Goal: Information Seeking & Learning: Learn about a topic

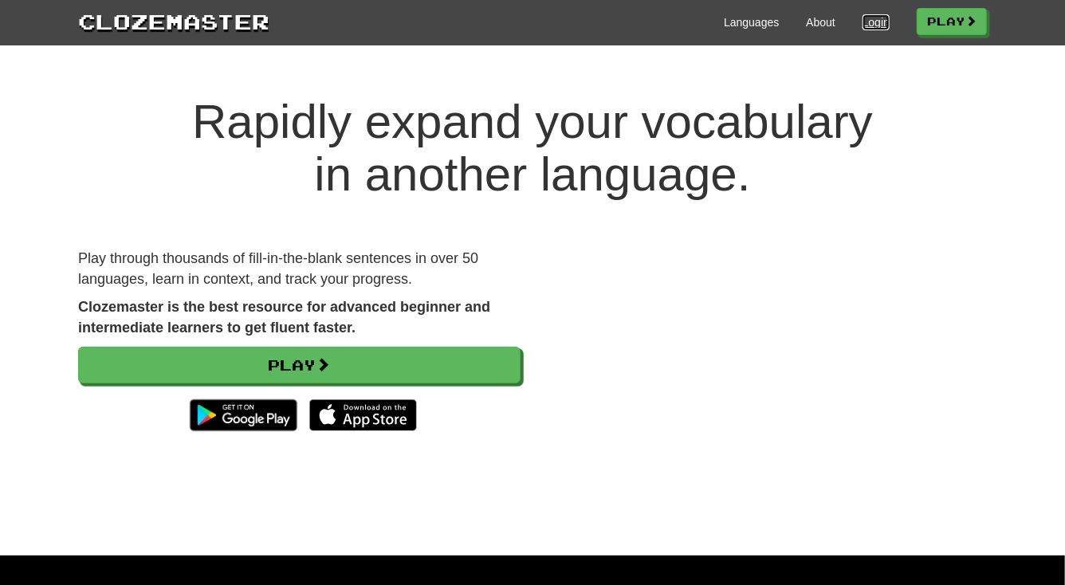
click at [867, 20] on link "Login" at bounding box center [876, 22] width 27 height 16
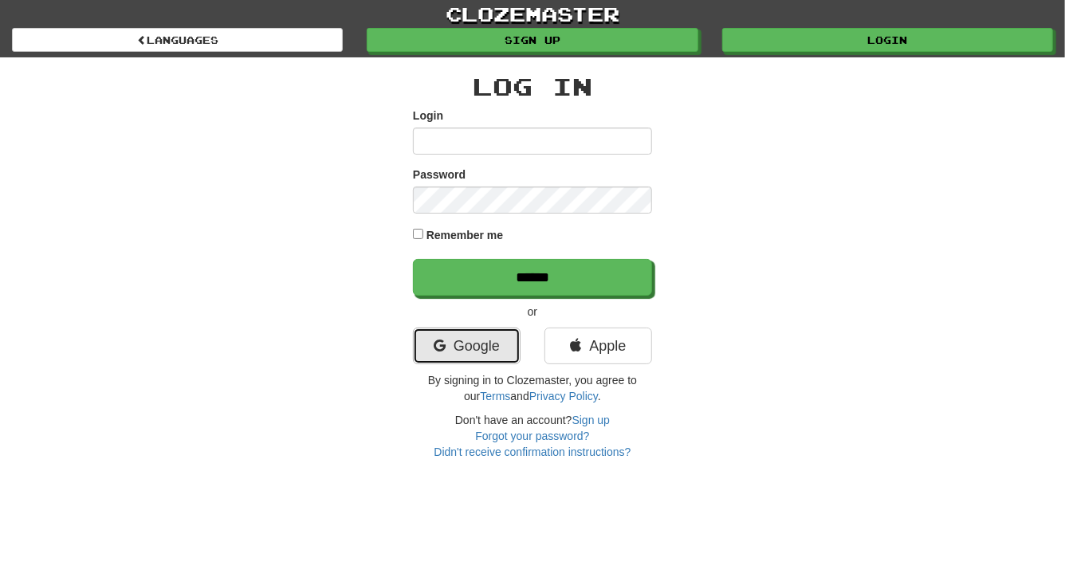
click at [486, 348] on link "Google" at bounding box center [467, 346] width 108 height 37
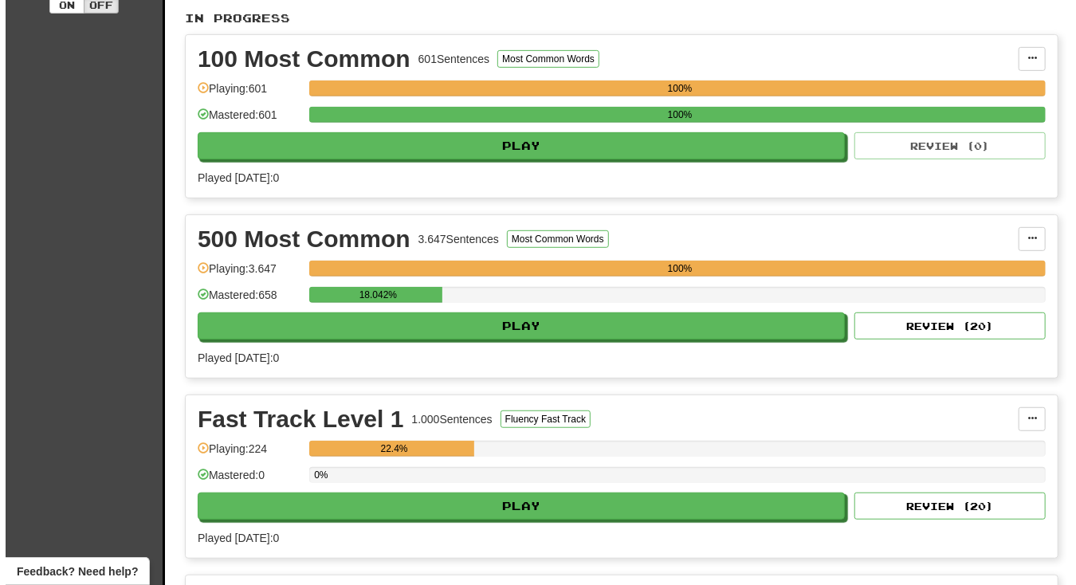
scroll to position [362, 0]
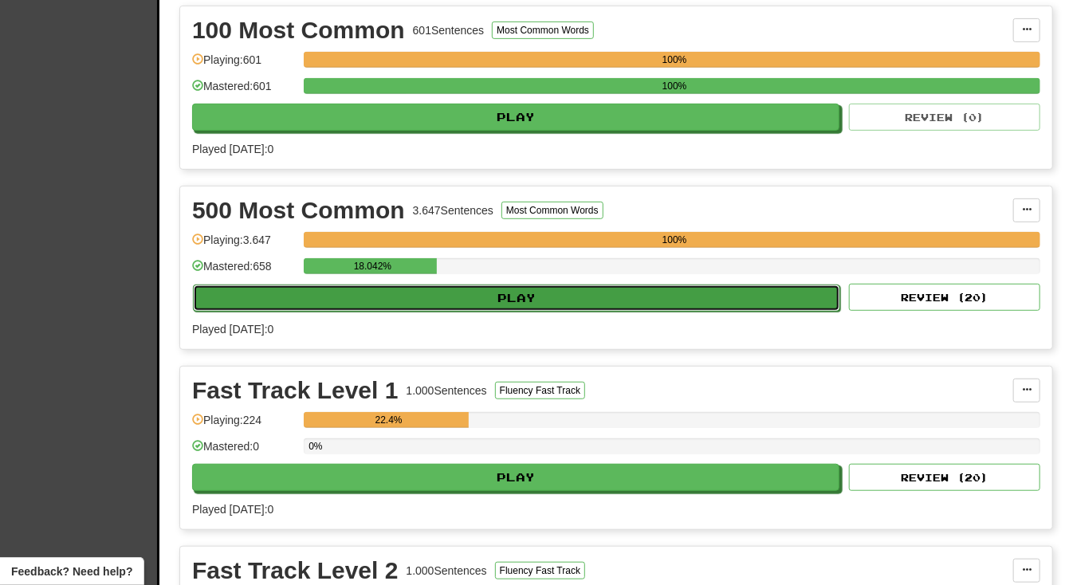
click at [510, 291] on button "Play" at bounding box center [516, 298] width 647 height 27
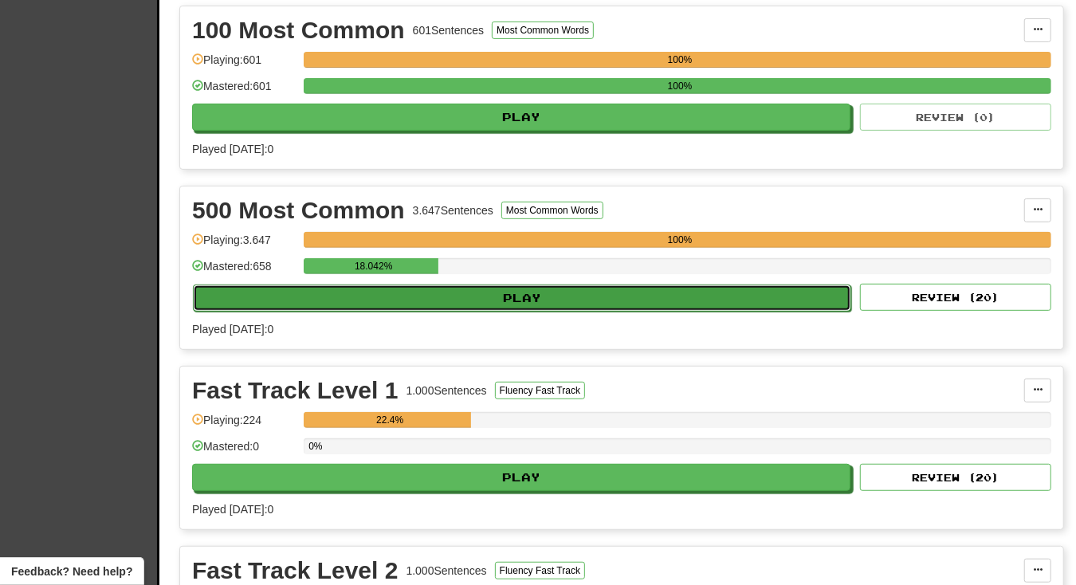
select select "**"
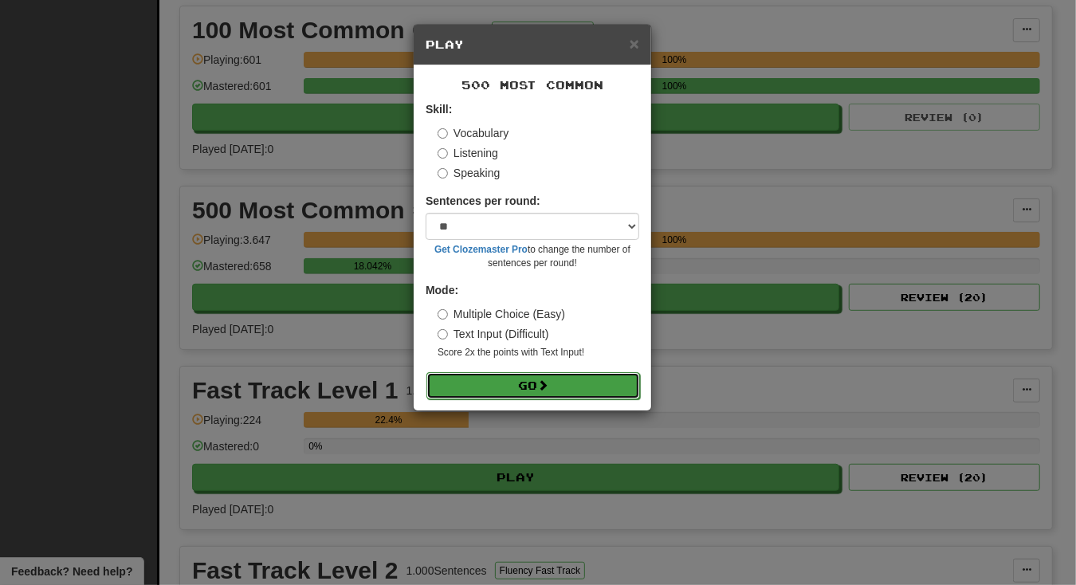
click at [525, 384] on button "Go" at bounding box center [534, 385] width 214 height 27
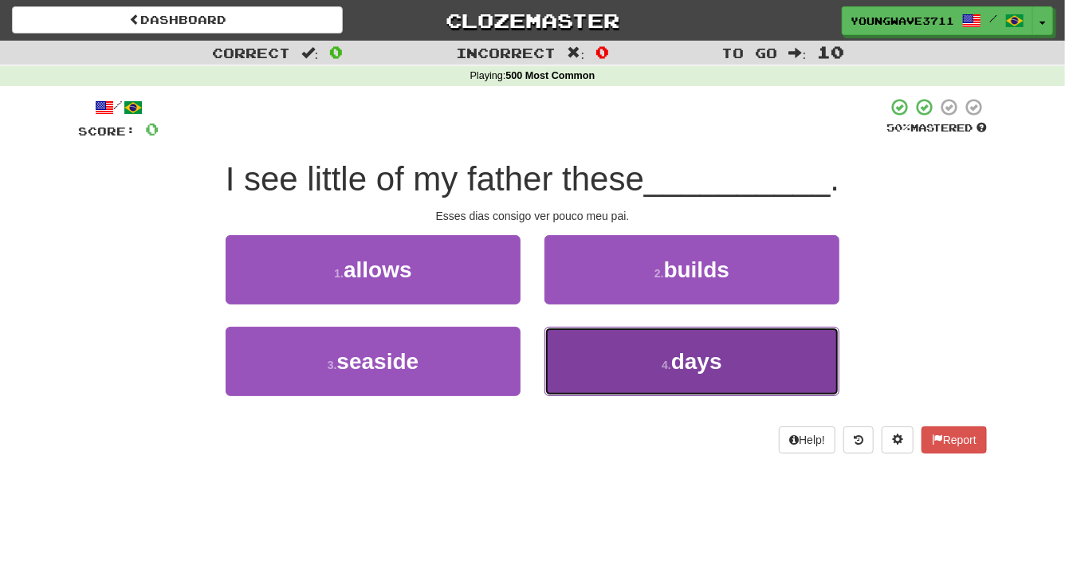
click at [616, 358] on button "4 . days" at bounding box center [692, 361] width 295 height 69
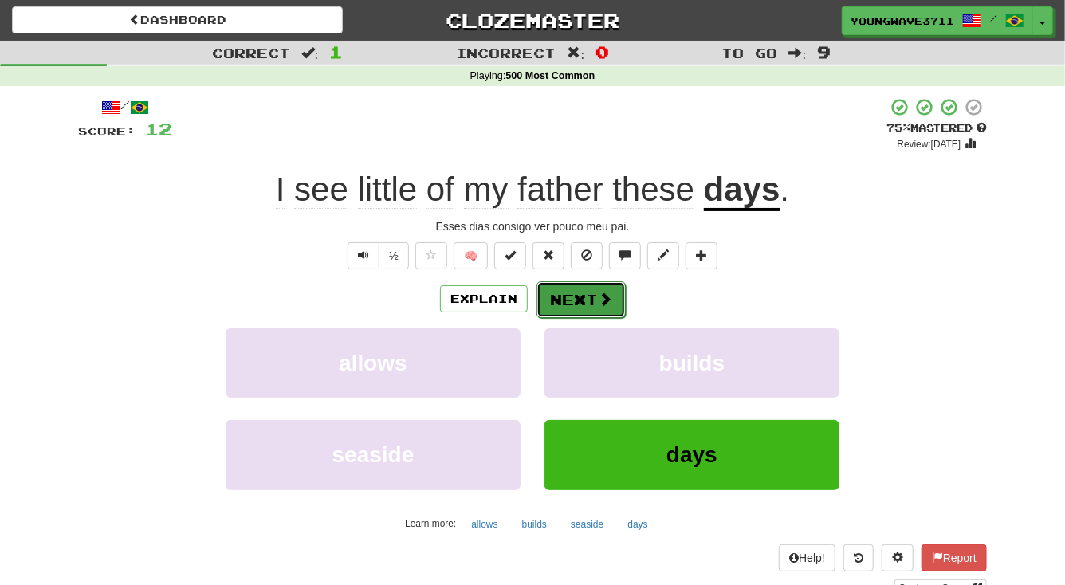
click at [580, 293] on button "Next" at bounding box center [581, 299] width 89 height 37
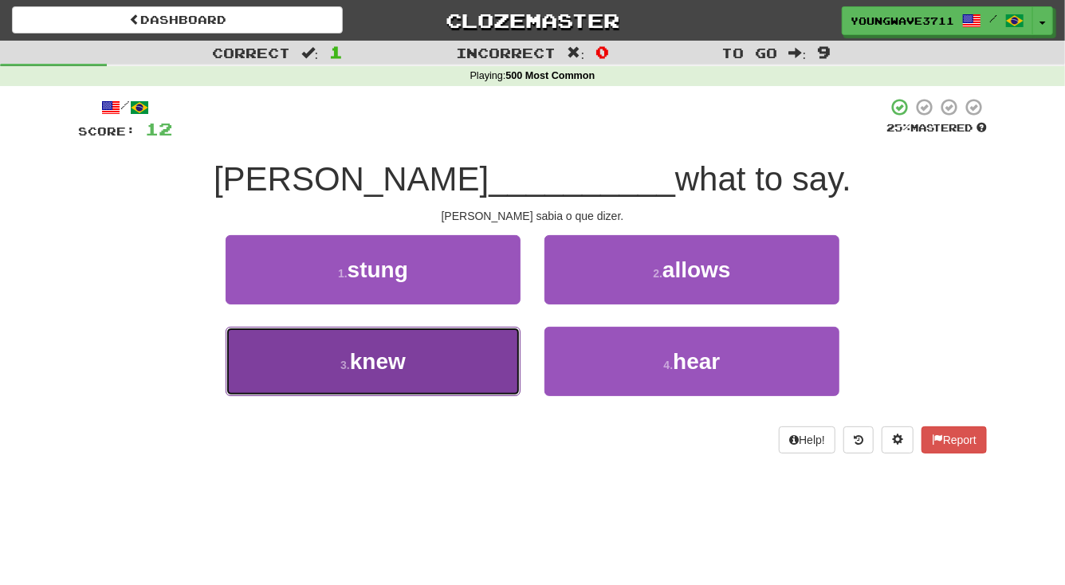
click at [429, 361] on button "3 . knew" at bounding box center [373, 361] width 295 height 69
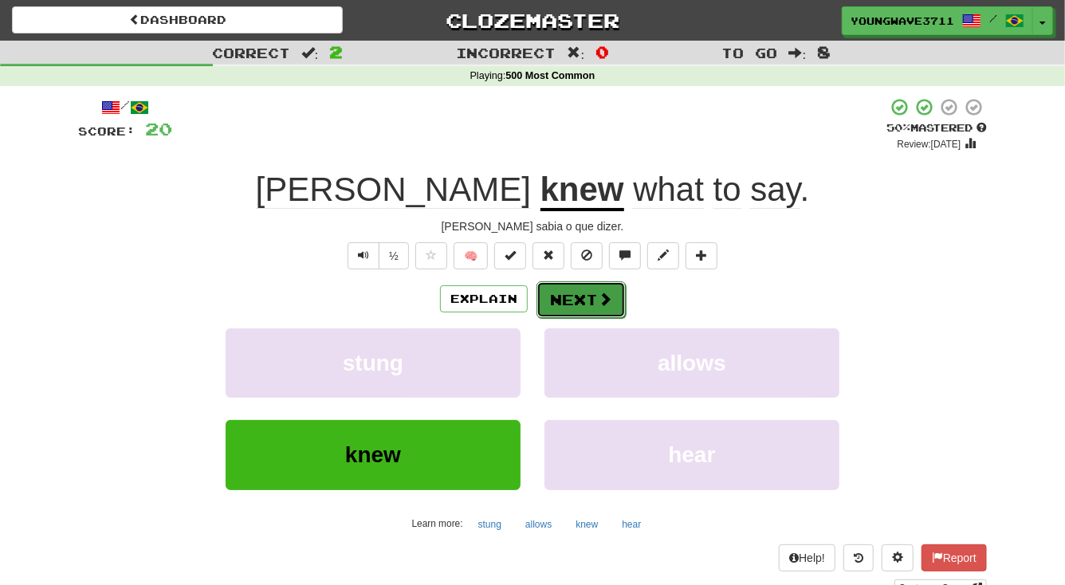
click at [566, 297] on button "Next" at bounding box center [581, 299] width 89 height 37
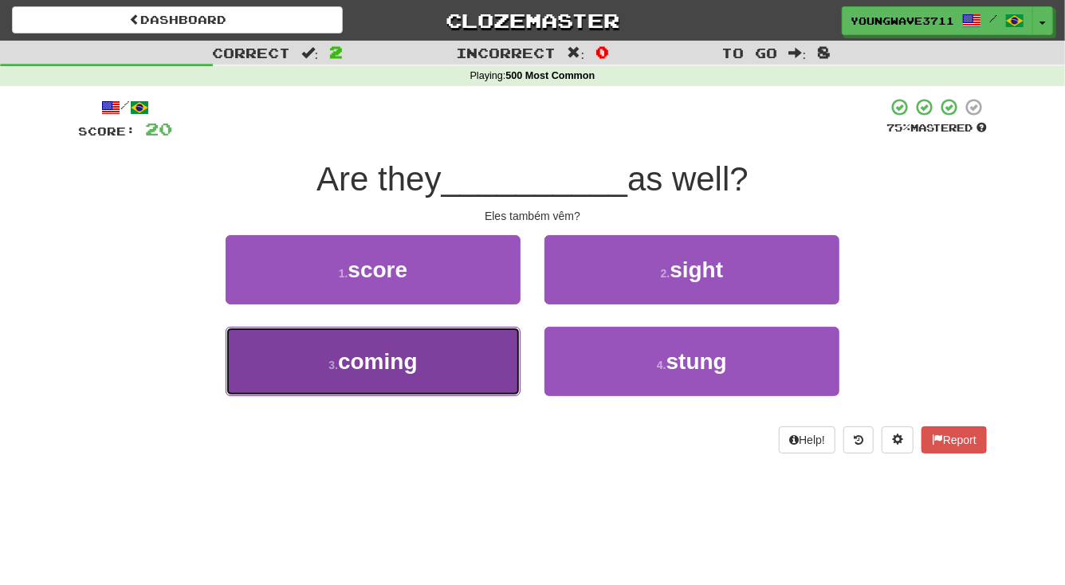
click at [462, 360] on button "3 . coming" at bounding box center [373, 361] width 295 height 69
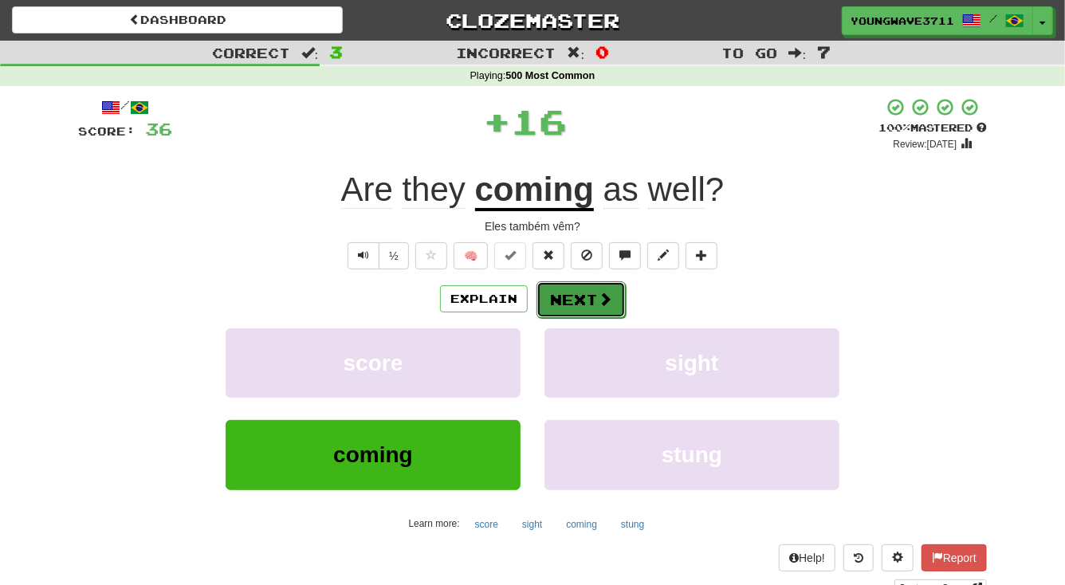
click at [581, 301] on button "Next" at bounding box center [581, 299] width 89 height 37
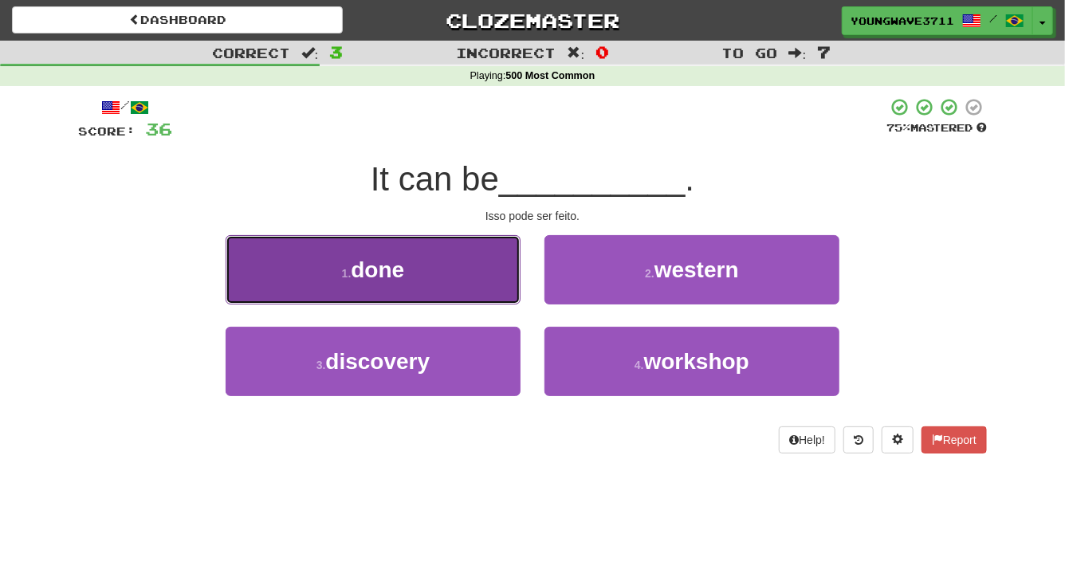
click at [441, 276] on button "1 . done" at bounding box center [373, 269] width 295 height 69
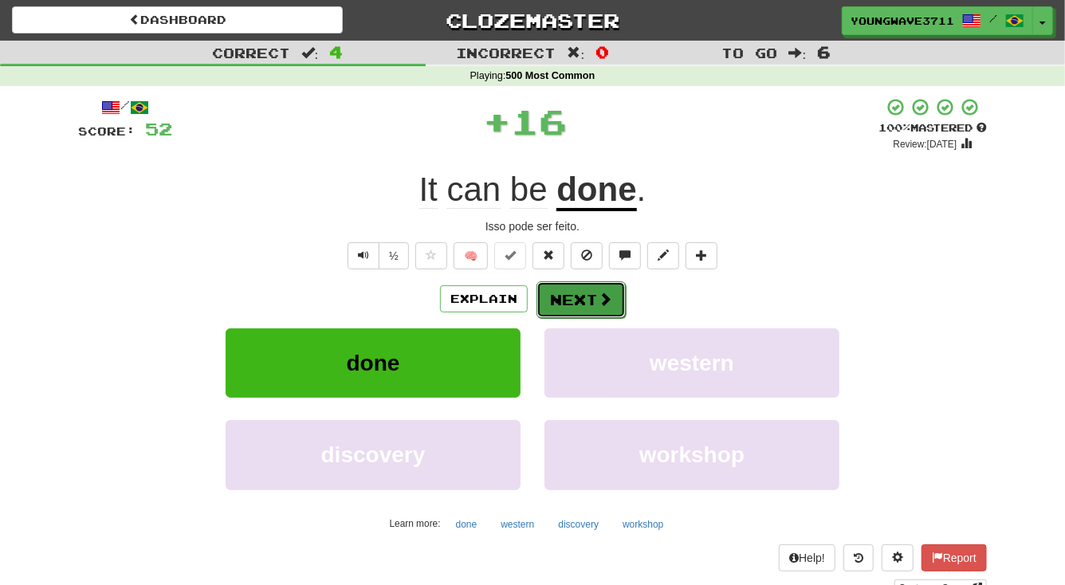
click at [576, 300] on button "Next" at bounding box center [581, 299] width 89 height 37
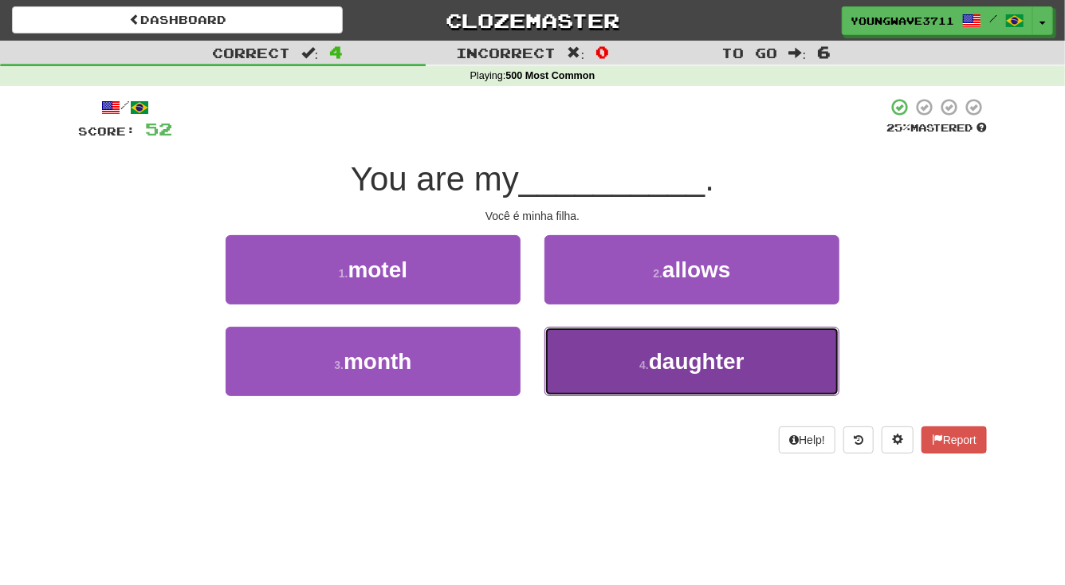
click at [598, 362] on button "4 . daughter" at bounding box center [692, 361] width 295 height 69
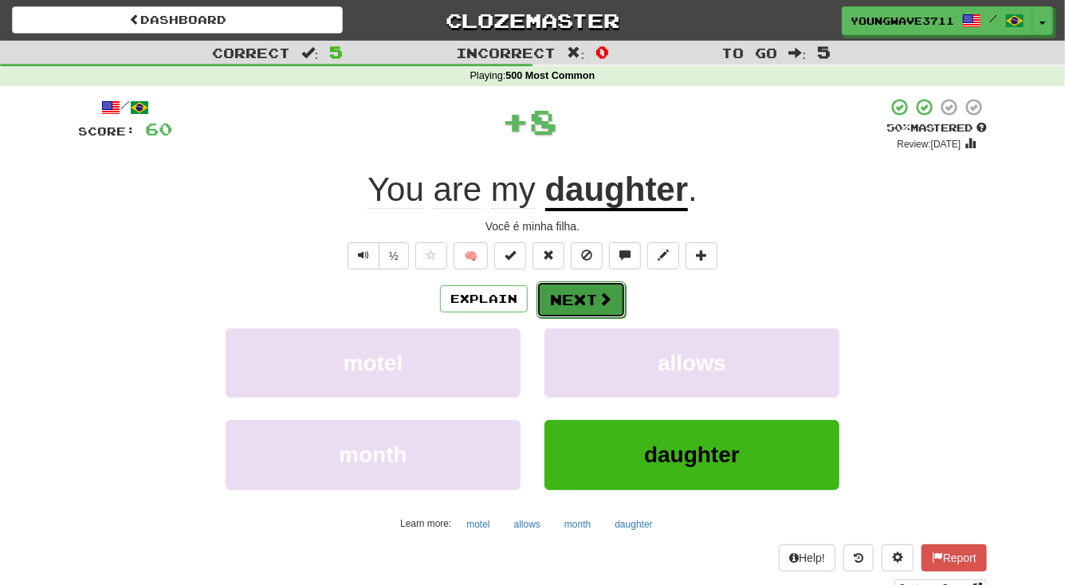
click at [570, 296] on button "Next" at bounding box center [581, 299] width 89 height 37
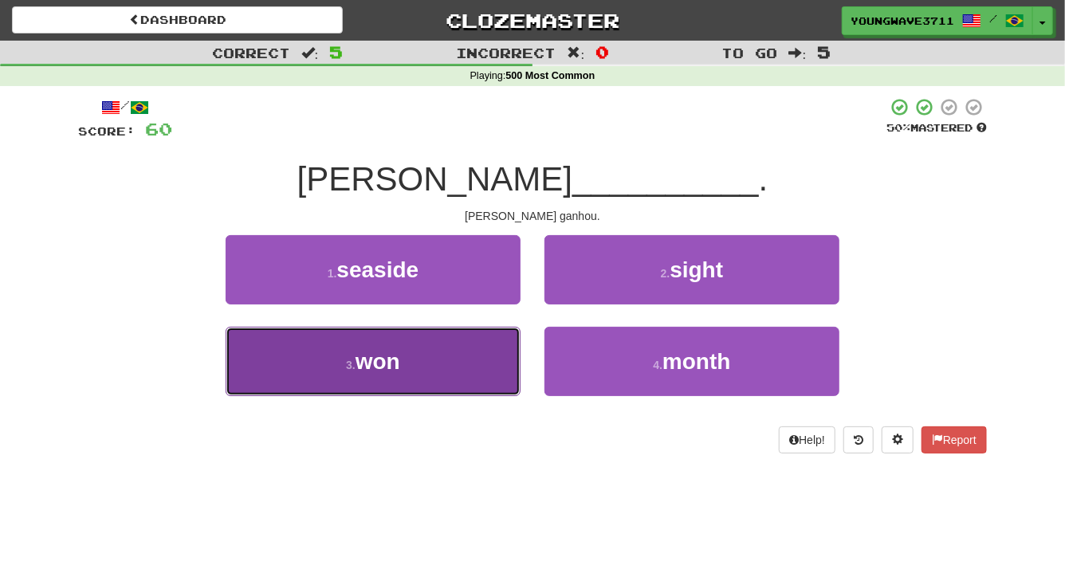
click at [454, 363] on button "3 . won" at bounding box center [373, 361] width 295 height 69
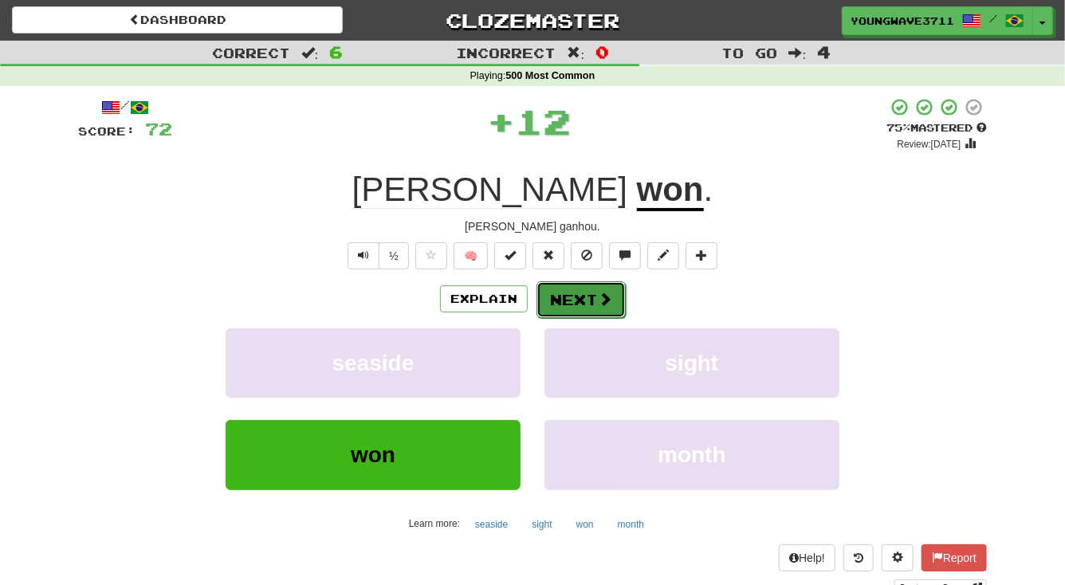
click at [564, 294] on button "Next" at bounding box center [581, 299] width 89 height 37
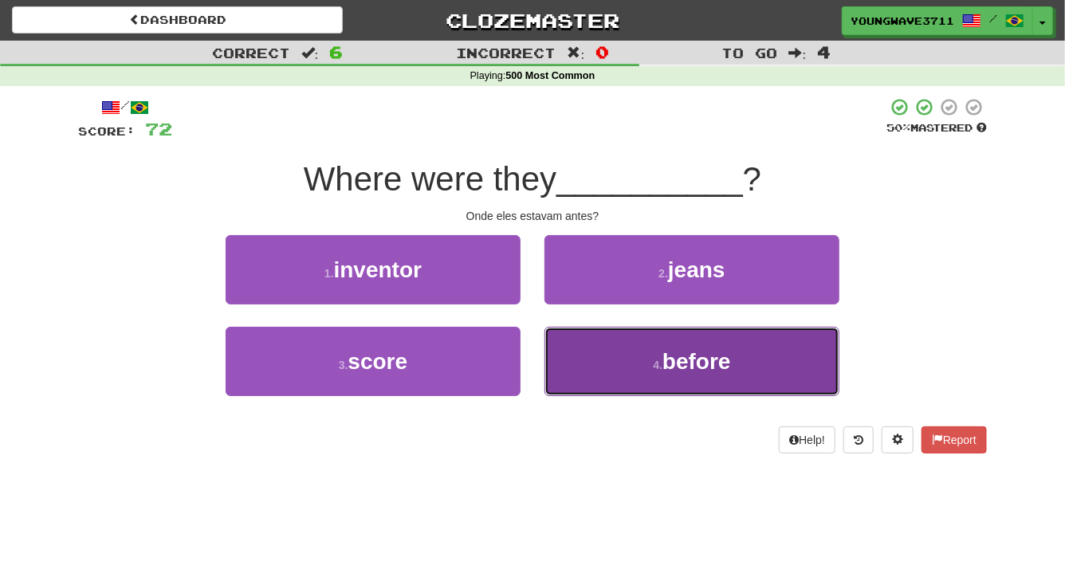
click at [612, 368] on button "4 . before" at bounding box center [692, 361] width 295 height 69
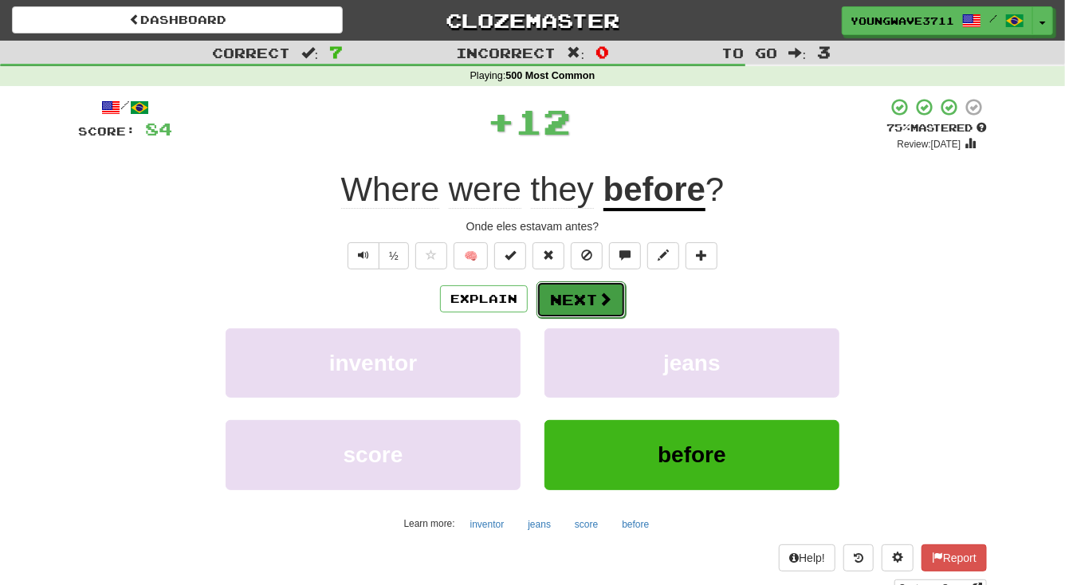
click at [568, 294] on button "Next" at bounding box center [581, 299] width 89 height 37
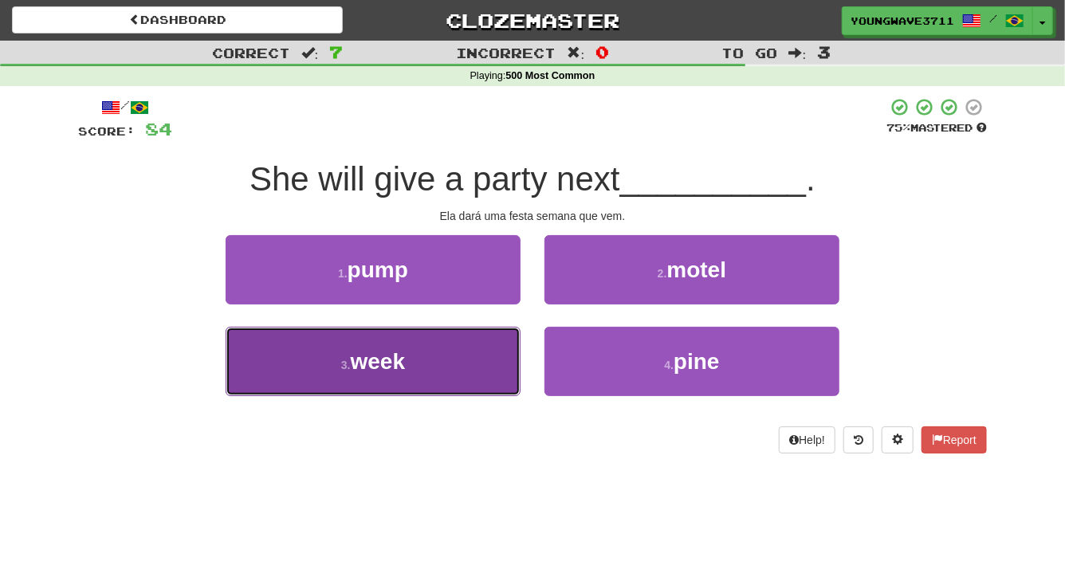
click at [419, 361] on button "3 . week" at bounding box center [373, 361] width 295 height 69
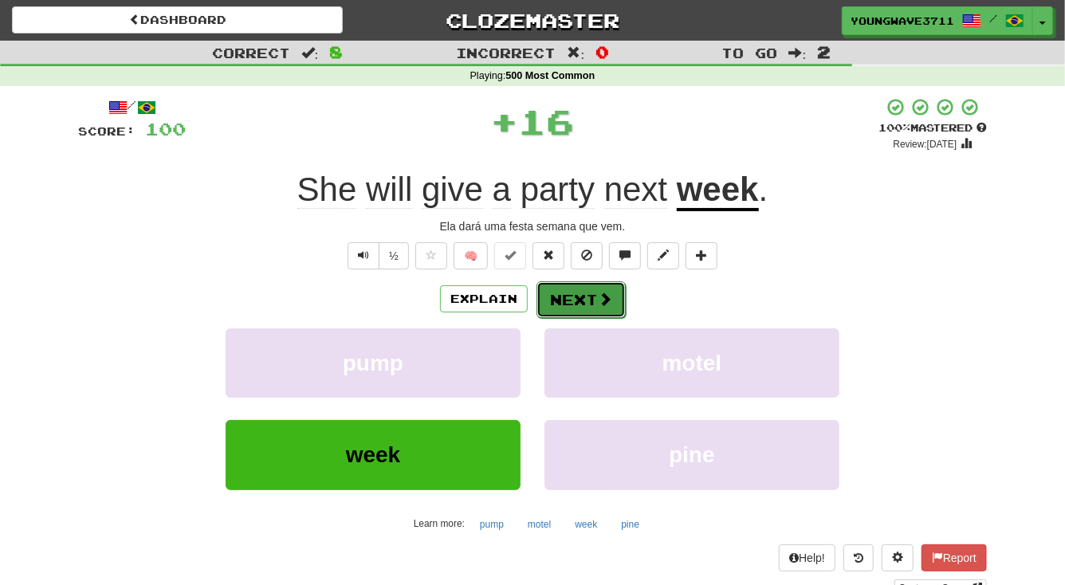
click at [573, 302] on button "Next" at bounding box center [581, 299] width 89 height 37
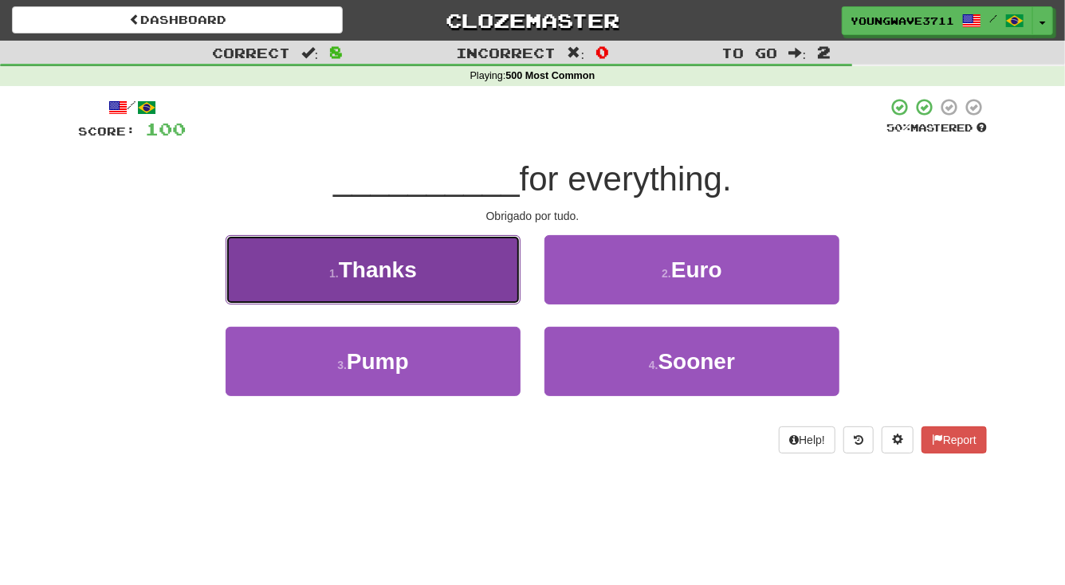
click at [461, 281] on button "1 . Thanks" at bounding box center [373, 269] width 295 height 69
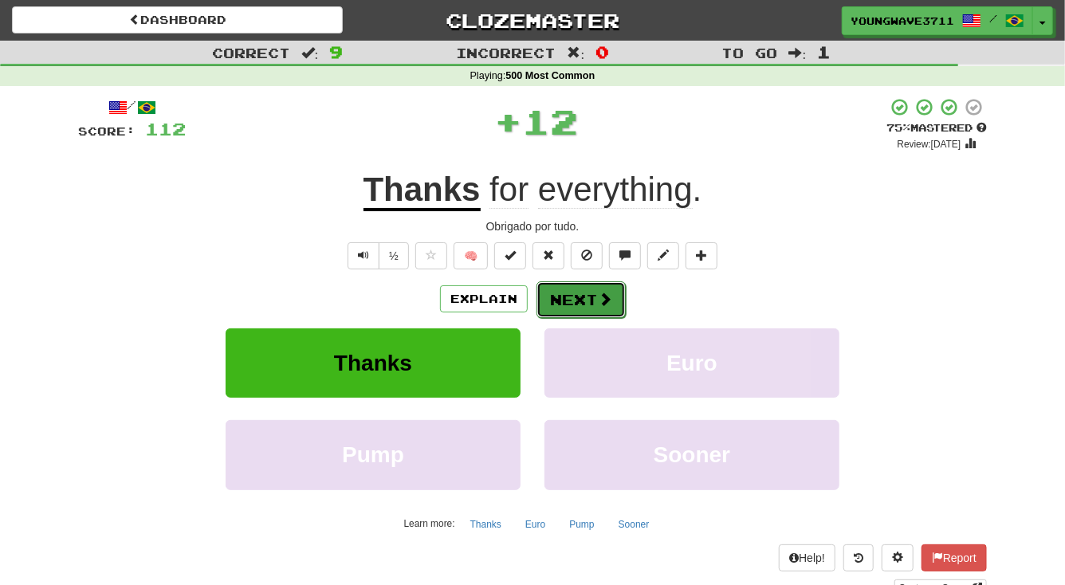
click at [581, 301] on button "Next" at bounding box center [581, 299] width 89 height 37
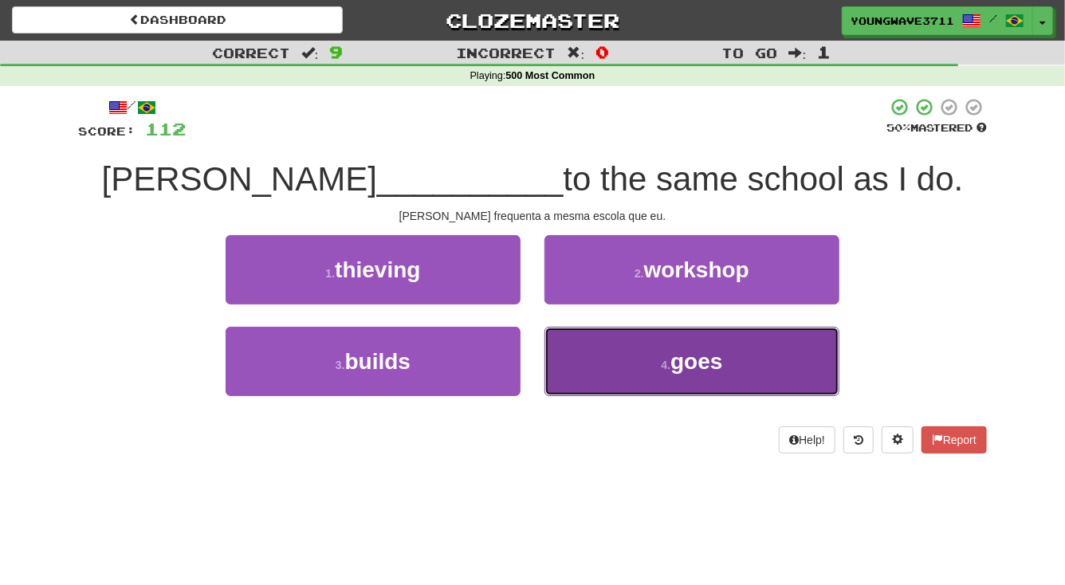
click at [598, 362] on button "4 . goes" at bounding box center [692, 361] width 295 height 69
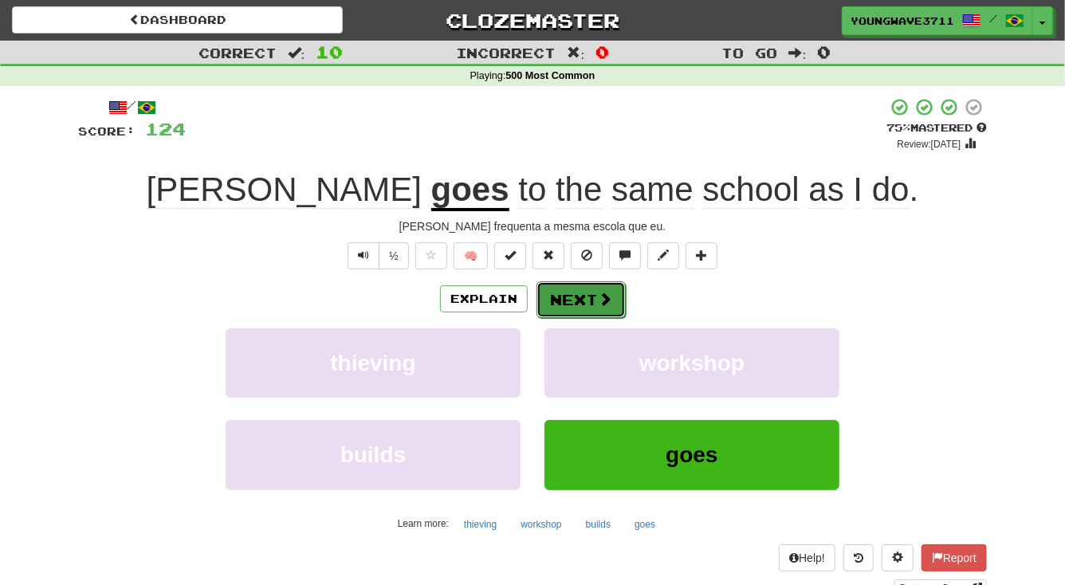
click at [565, 293] on button "Next" at bounding box center [581, 299] width 89 height 37
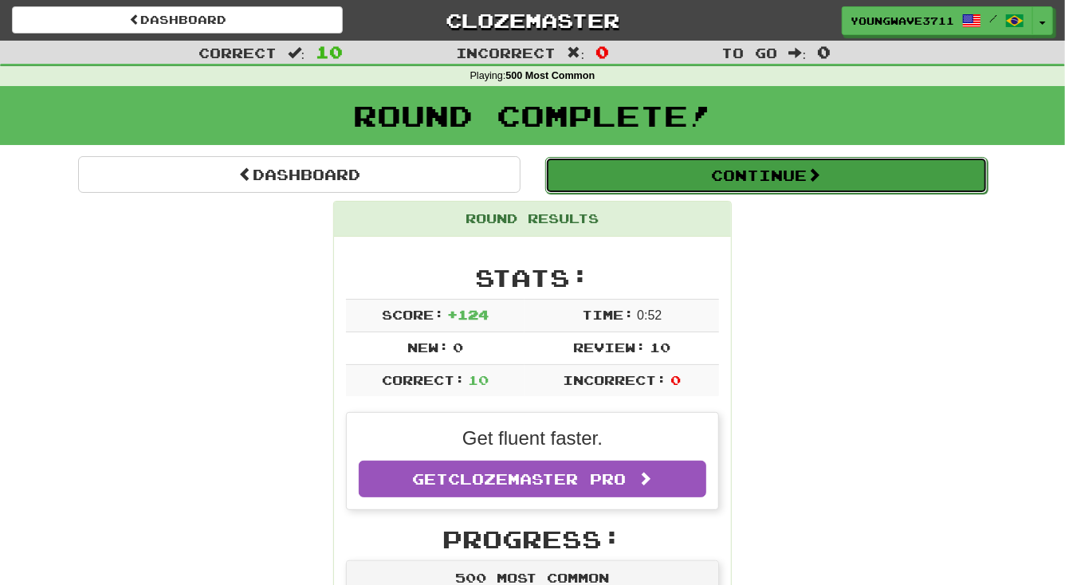
click at [781, 175] on button "Continue" at bounding box center [766, 175] width 443 height 37
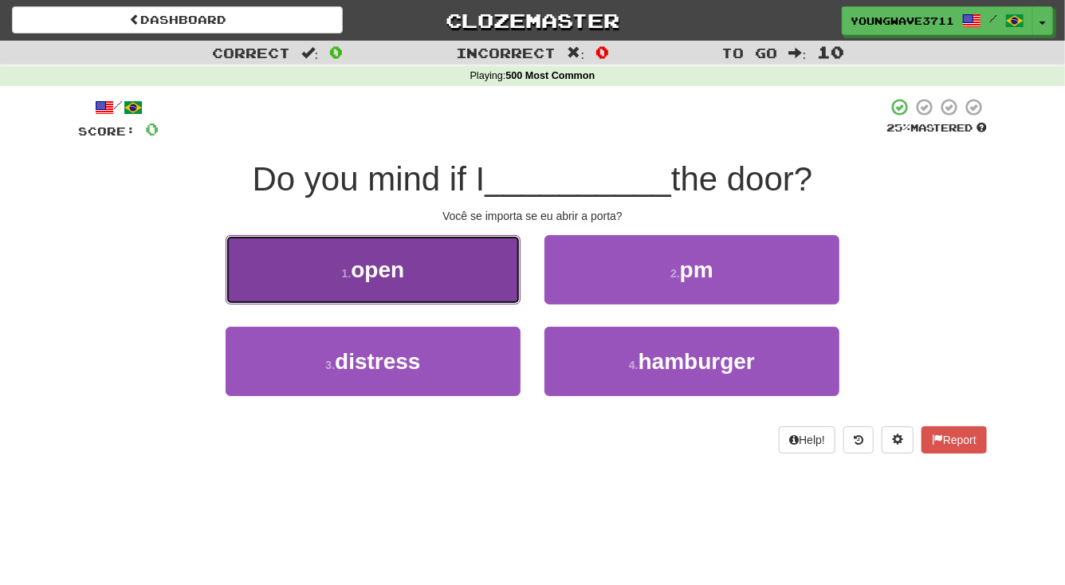
click at [449, 278] on button "1 . open" at bounding box center [373, 269] width 295 height 69
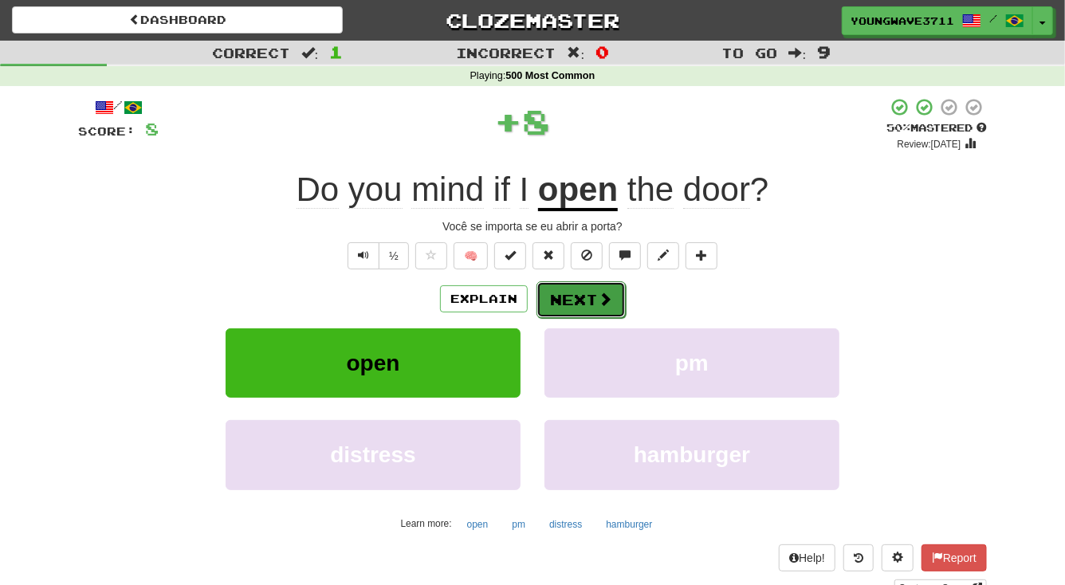
click at [561, 297] on button "Next" at bounding box center [581, 299] width 89 height 37
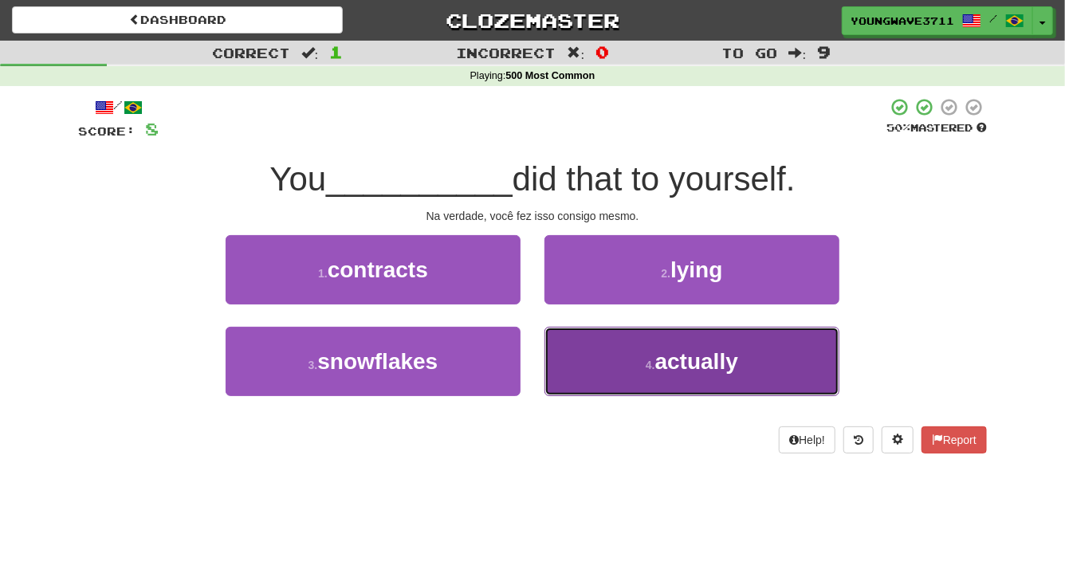
click at [587, 356] on button "4 . actually" at bounding box center [692, 361] width 295 height 69
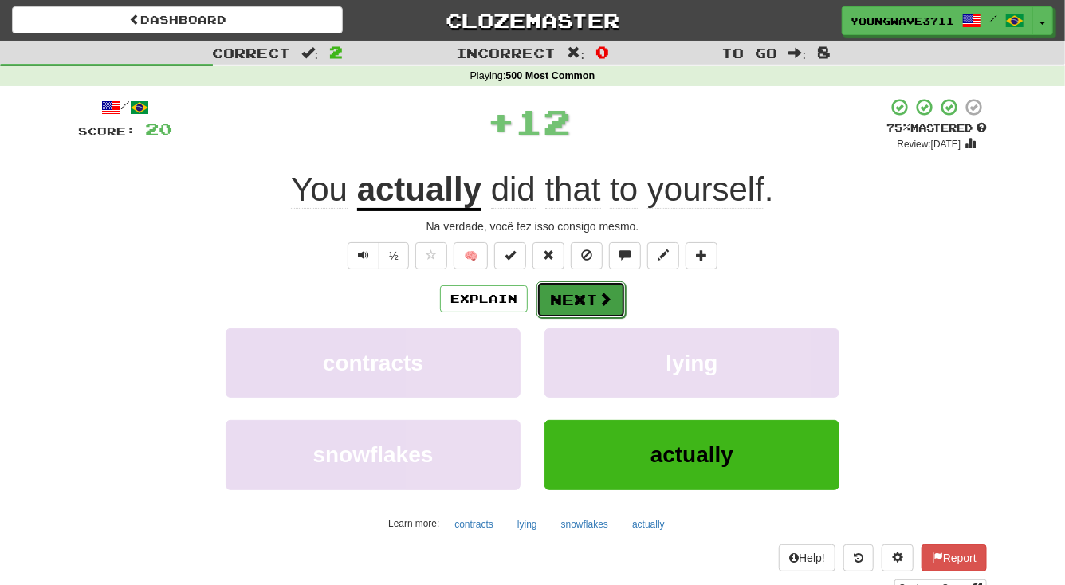
click at [565, 300] on button "Next" at bounding box center [581, 299] width 89 height 37
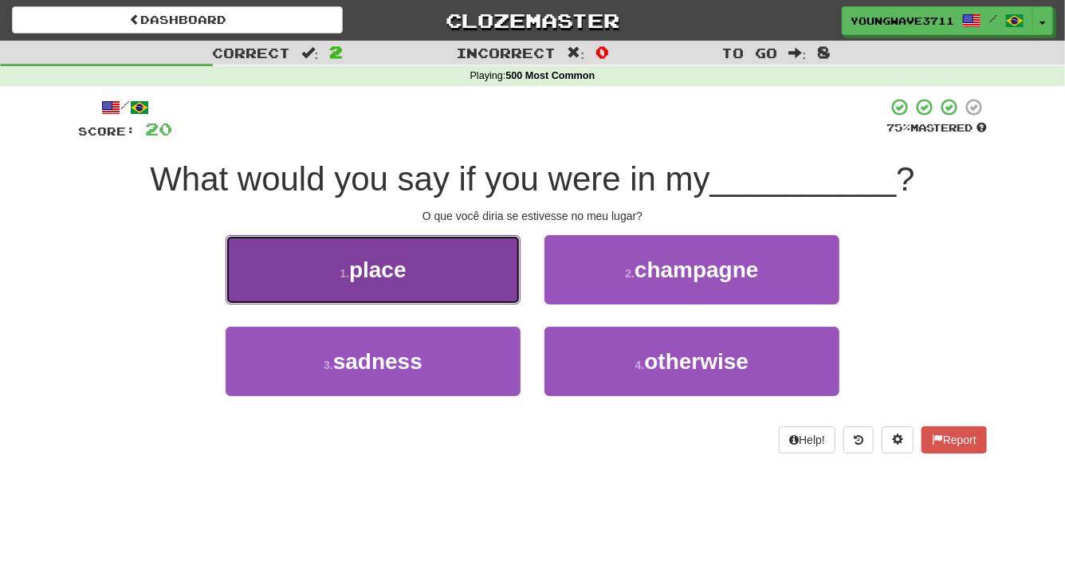
click at [418, 258] on button "1 . place" at bounding box center [373, 269] width 295 height 69
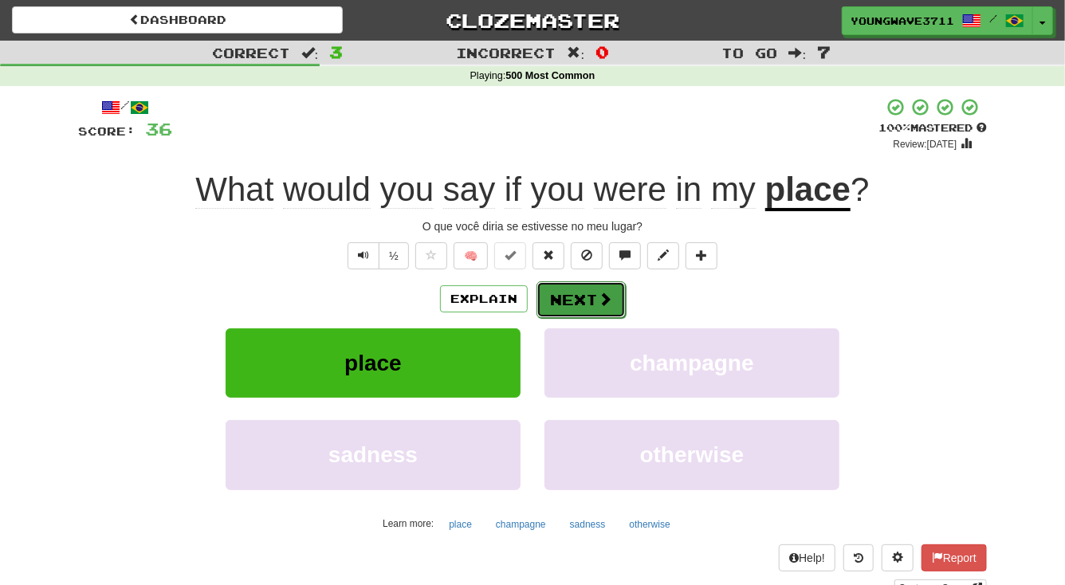
click at [579, 300] on button "Next" at bounding box center [581, 299] width 89 height 37
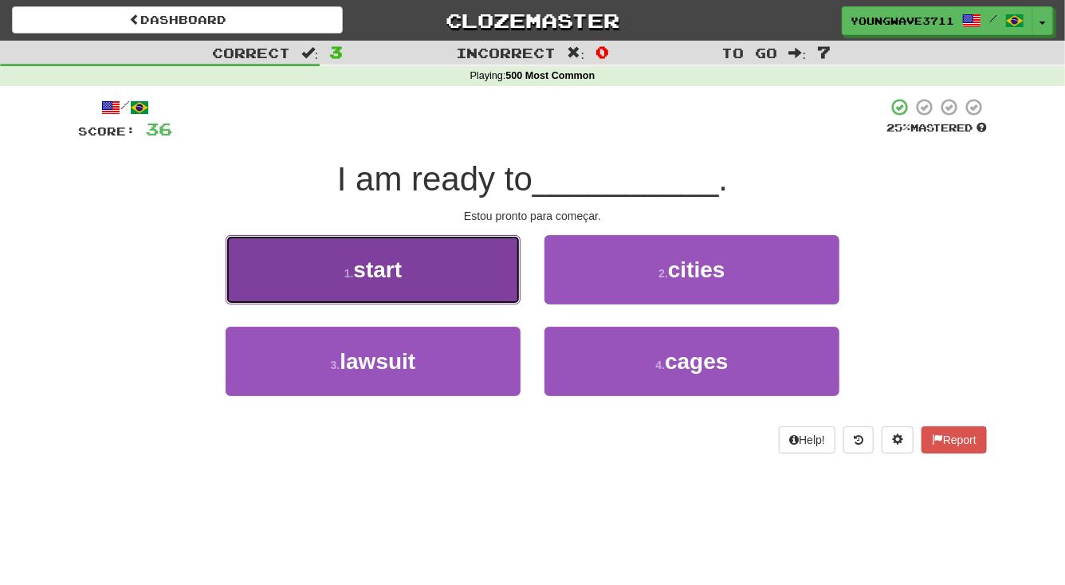
click at [468, 262] on button "1 . start" at bounding box center [373, 269] width 295 height 69
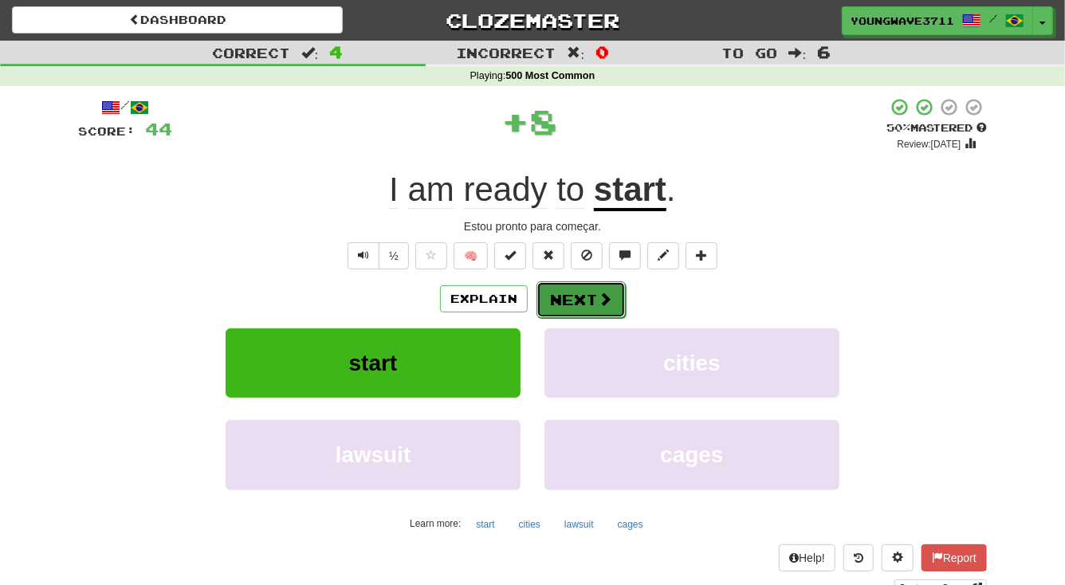
click at [584, 301] on button "Next" at bounding box center [581, 299] width 89 height 37
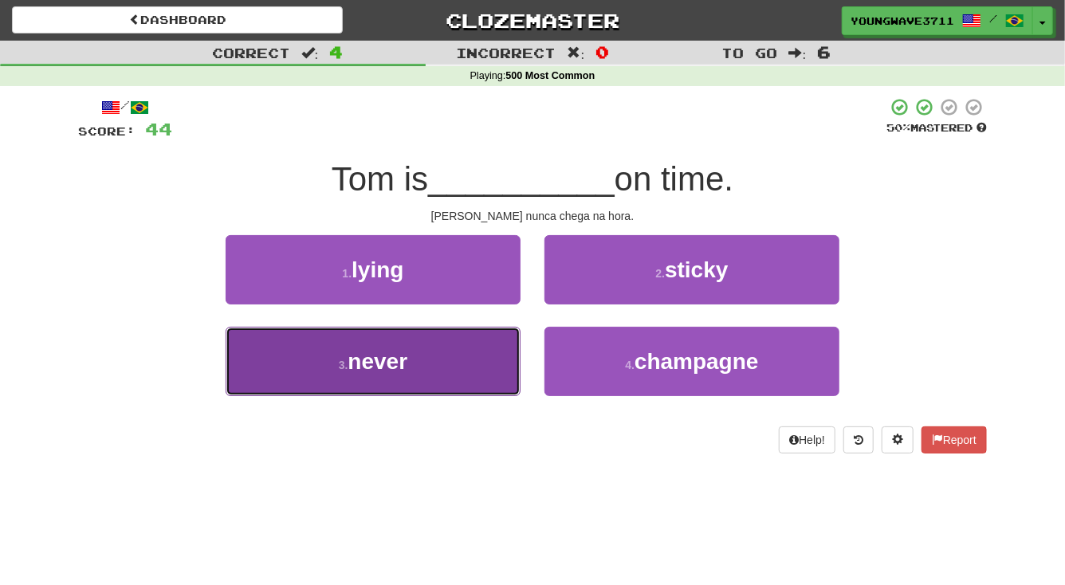
click at [438, 353] on button "3 . never" at bounding box center [373, 361] width 295 height 69
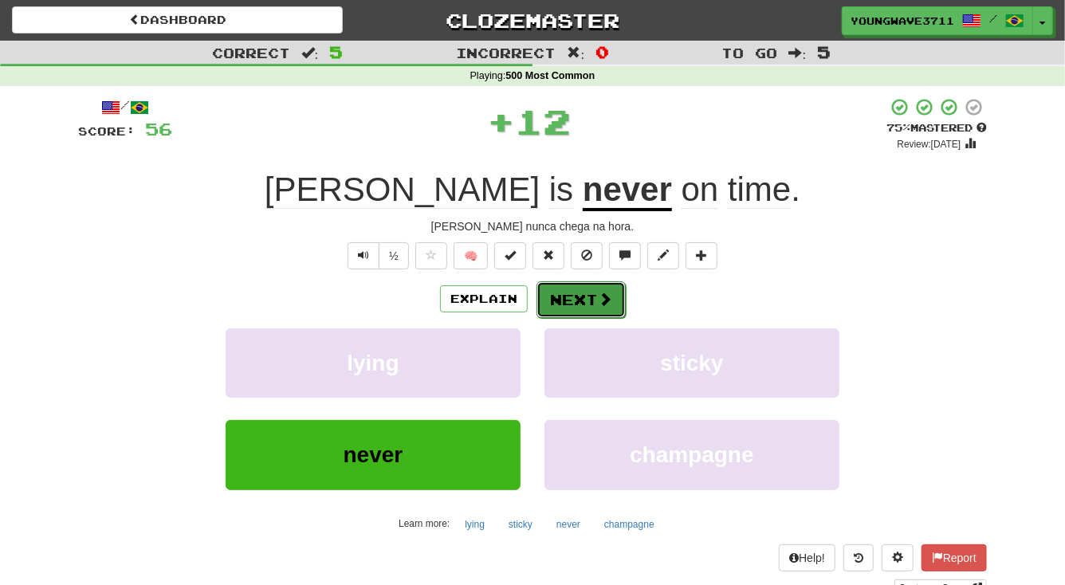
click at [570, 297] on button "Next" at bounding box center [581, 299] width 89 height 37
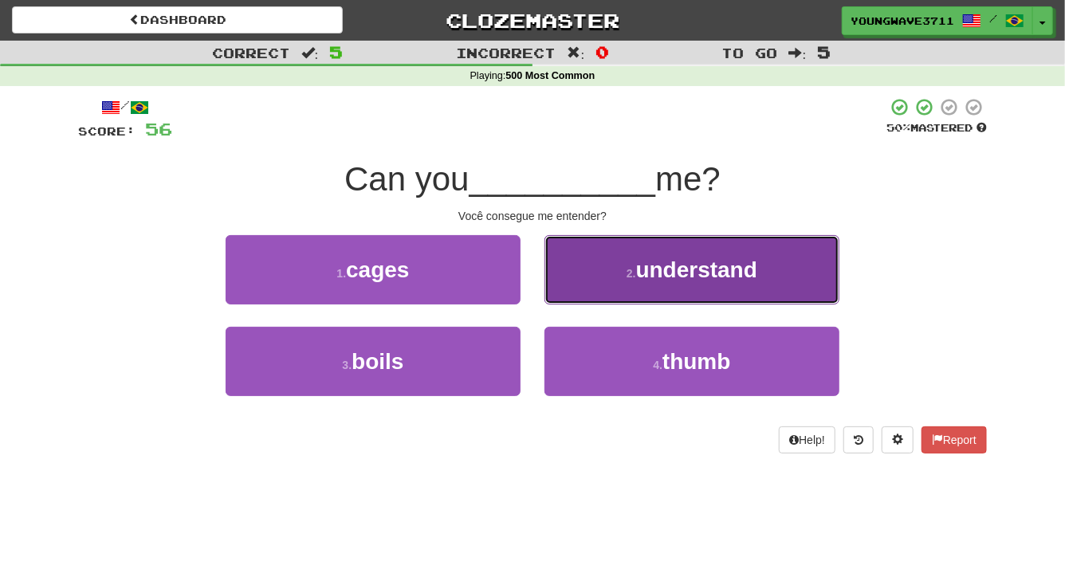
click at [598, 275] on button "2 . understand" at bounding box center [692, 269] width 295 height 69
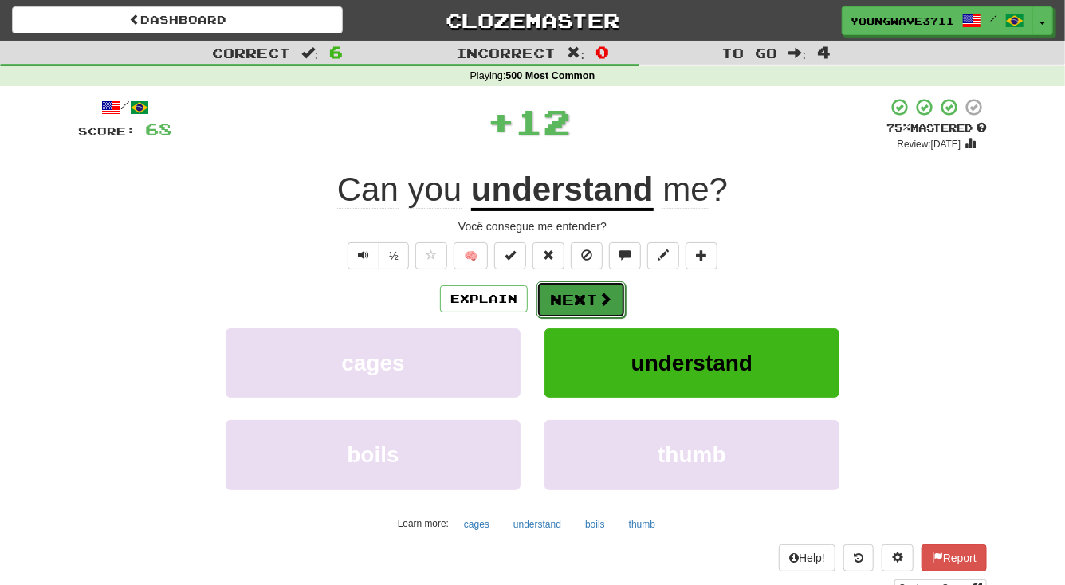
click at [572, 304] on button "Next" at bounding box center [581, 299] width 89 height 37
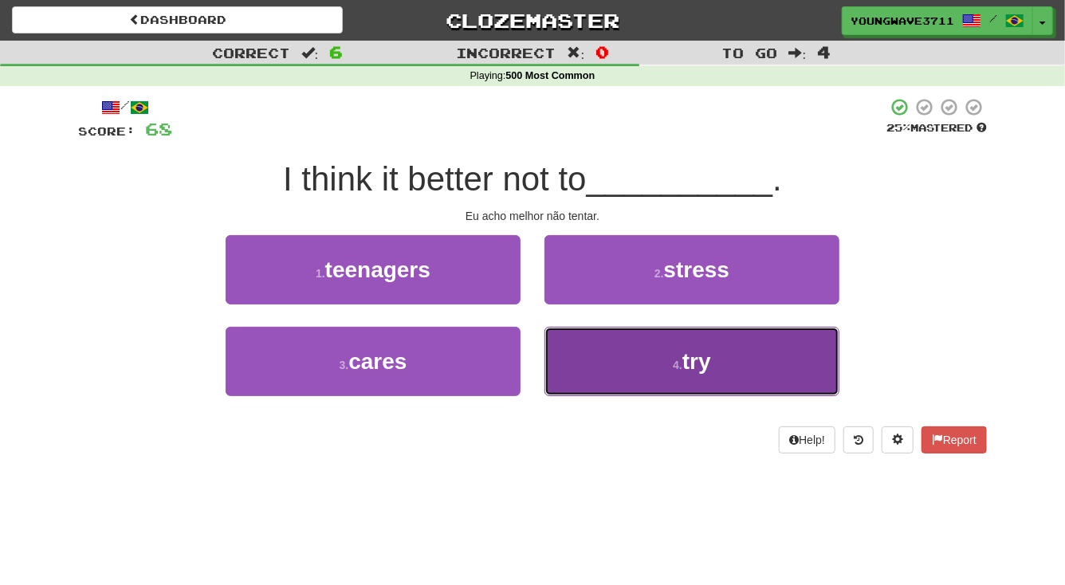
click at [595, 368] on button "4 . try" at bounding box center [692, 361] width 295 height 69
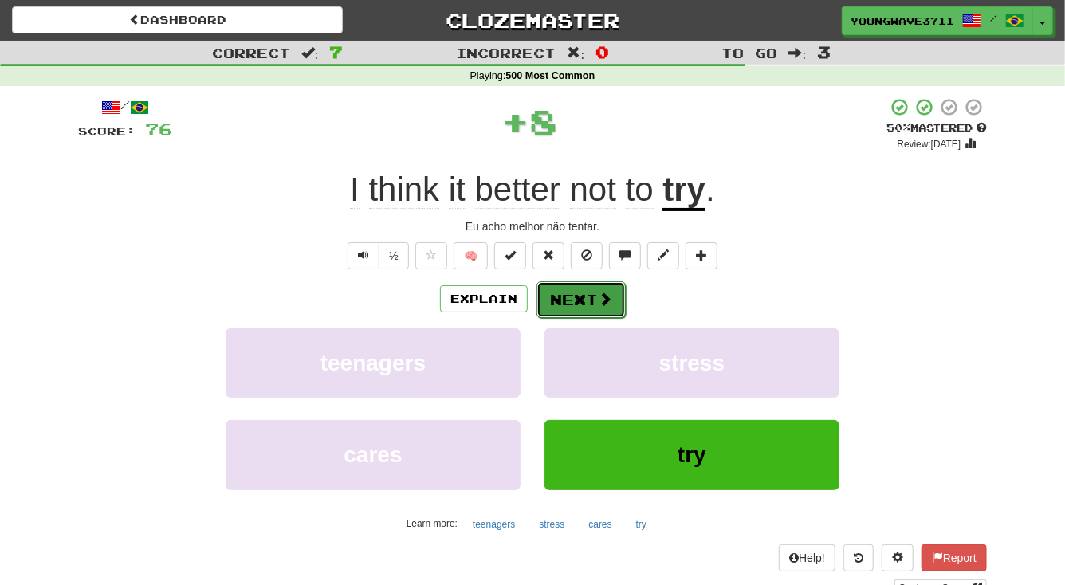
click at [569, 299] on button "Next" at bounding box center [581, 299] width 89 height 37
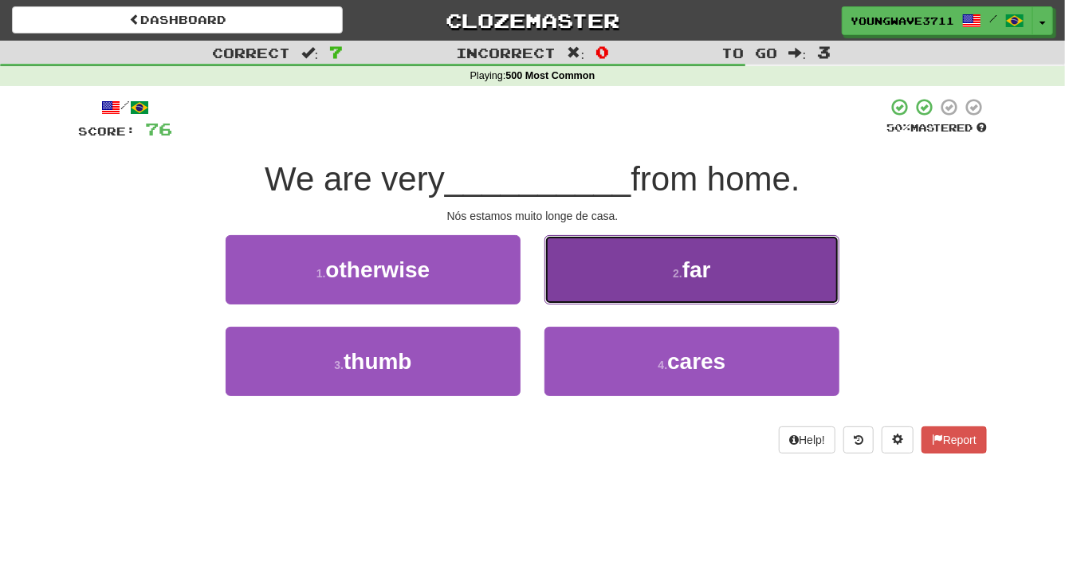
click at [637, 277] on button "2 . far" at bounding box center [692, 269] width 295 height 69
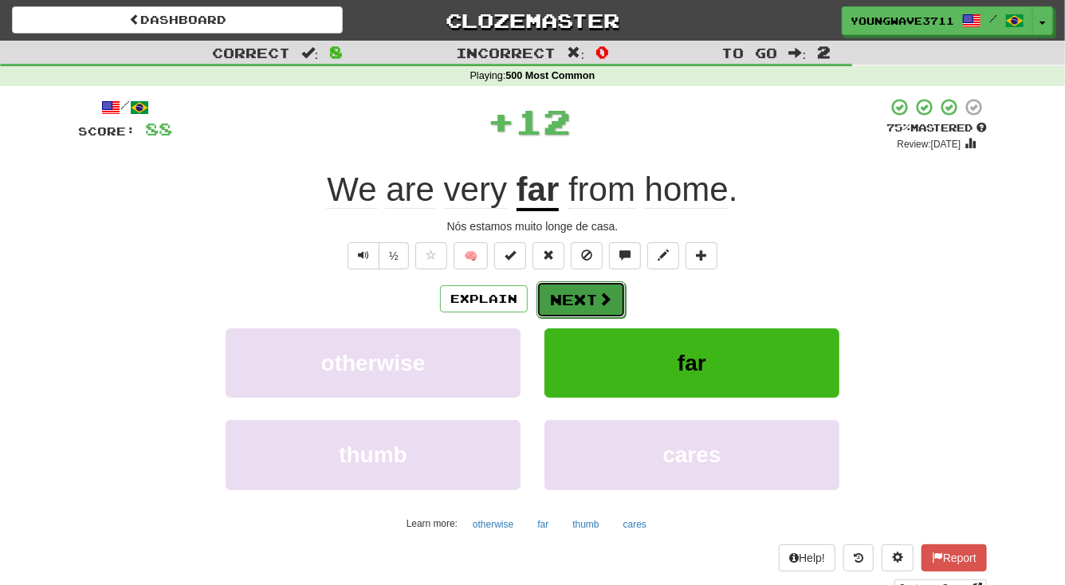
click at [573, 299] on button "Next" at bounding box center [581, 299] width 89 height 37
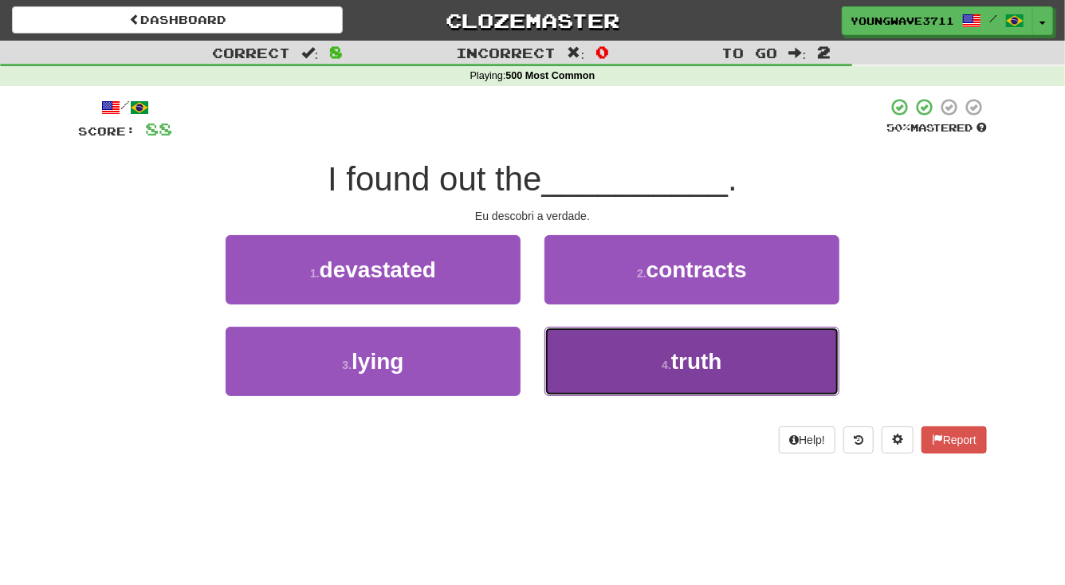
click at [587, 365] on button "4 . truth" at bounding box center [692, 361] width 295 height 69
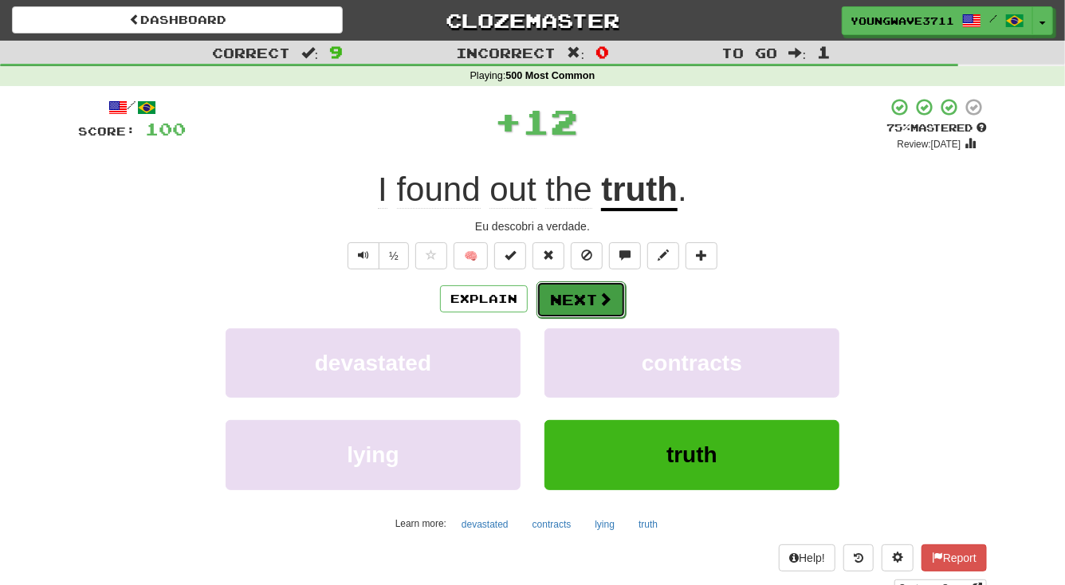
click at [573, 299] on button "Next" at bounding box center [581, 299] width 89 height 37
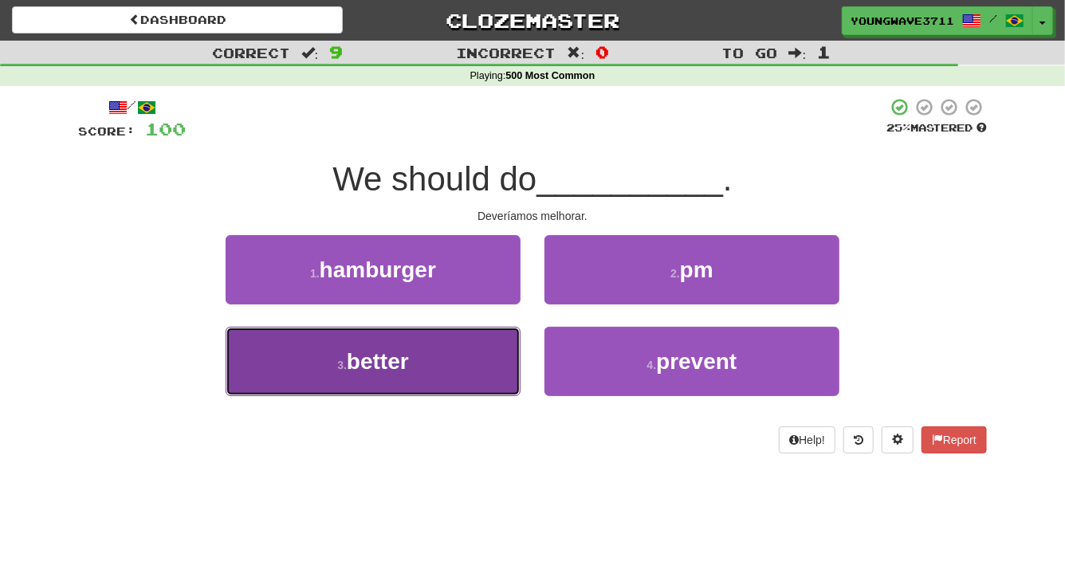
click at [411, 366] on button "3 . better" at bounding box center [373, 361] width 295 height 69
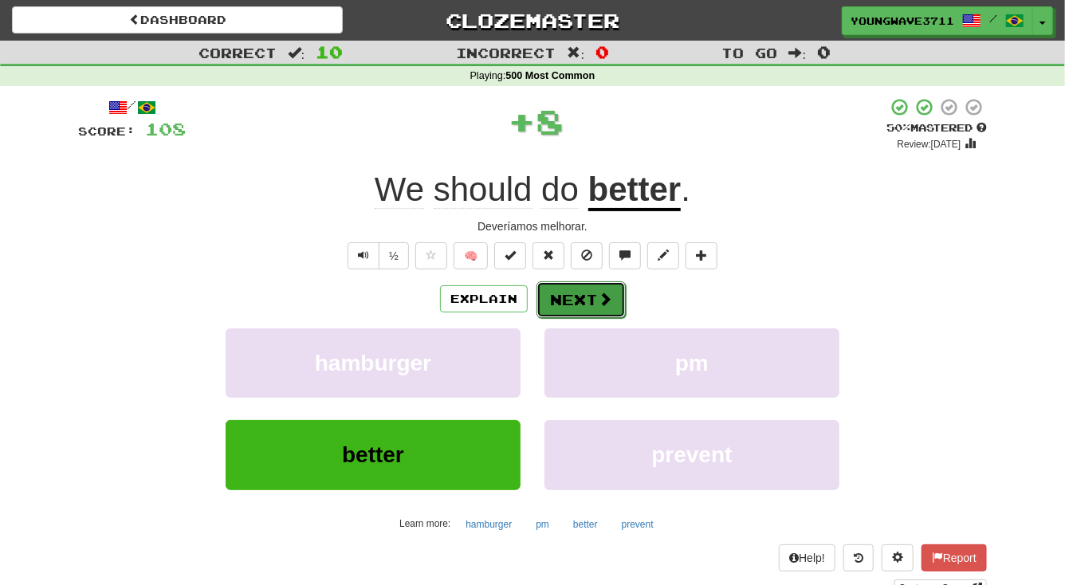
click at [570, 299] on button "Next" at bounding box center [581, 299] width 89 height 37
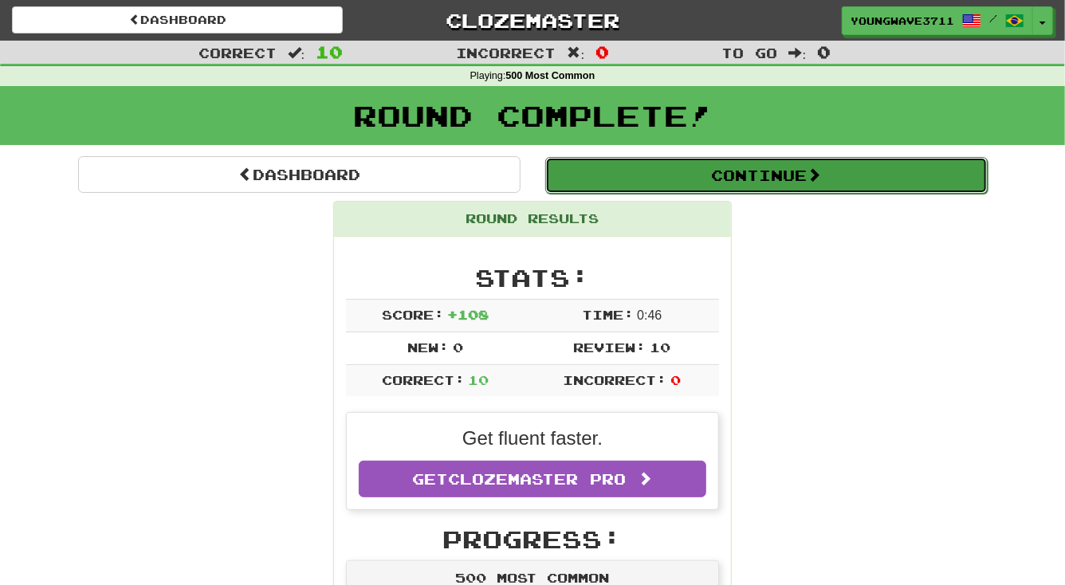
click at [757, 179] on button "Continue" at bounding box center [766, 175] width 443 height 37
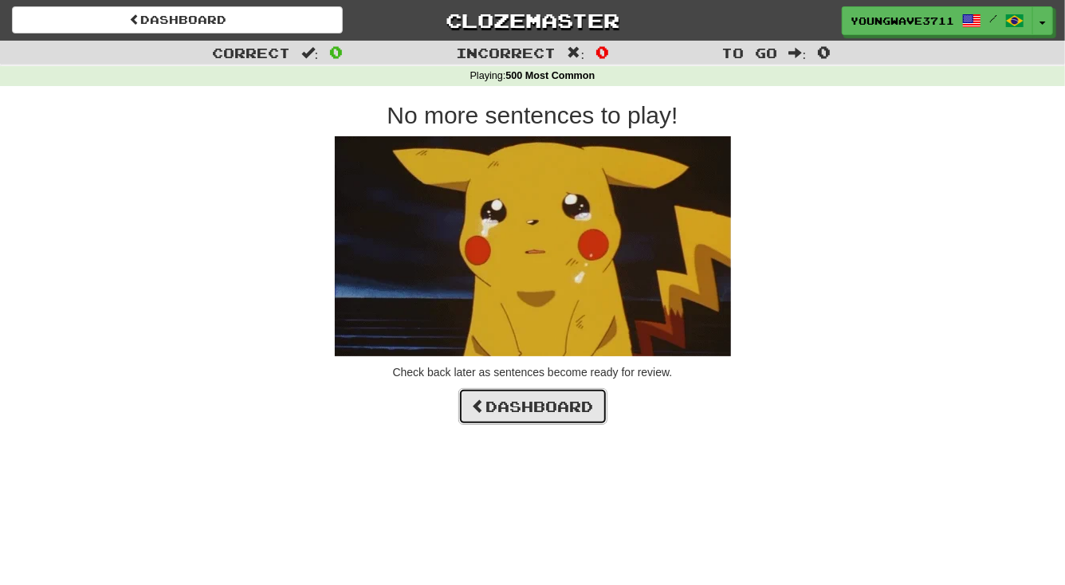
click at [537, 402] on link "Dashboard" at bounding box center [532, 406] width 149 height 37
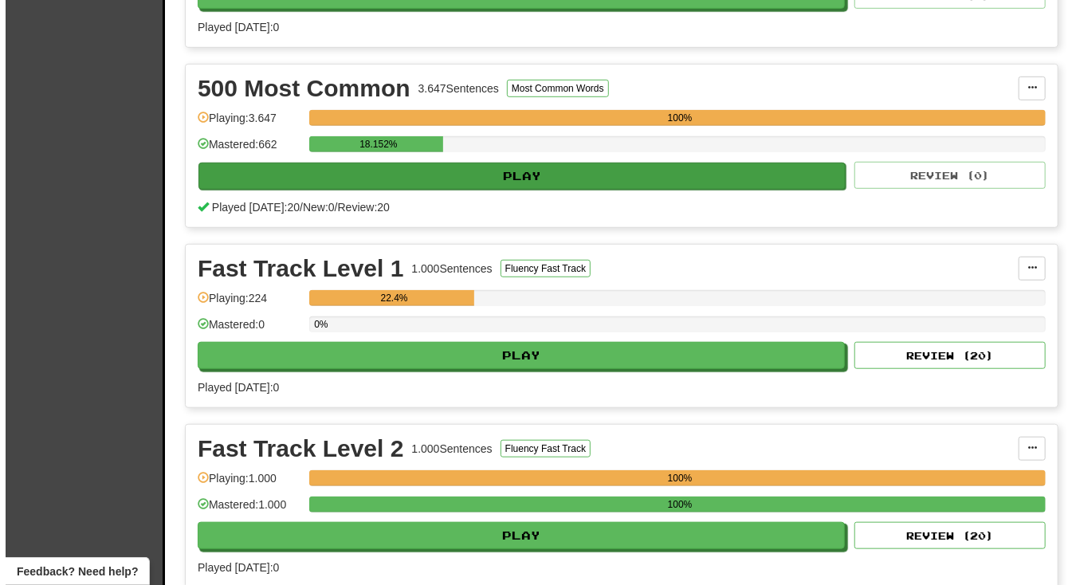
scroll to position [507, 0]
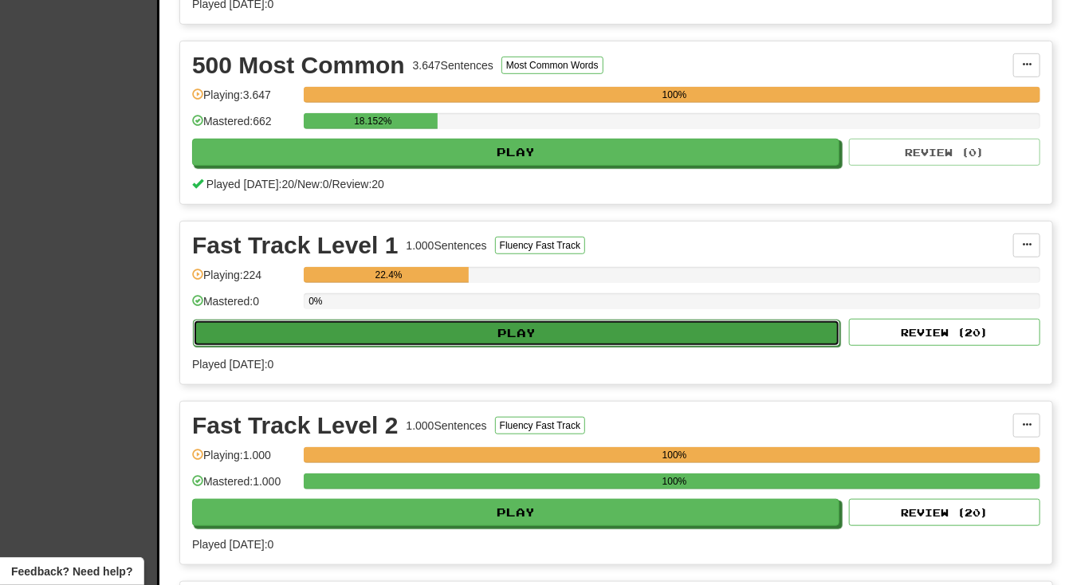
click at [519, 328] on button "Play" at bounding box center [516, 333] width 647 height 27
select select "**"
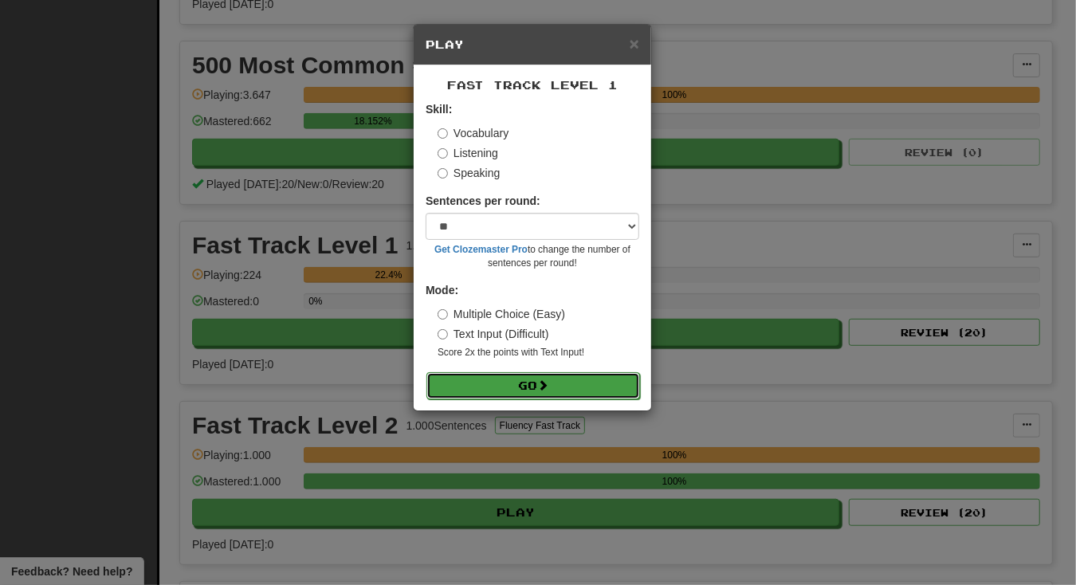
click at [519, 388] on button "Go" at bounding box center [534, 385] width 214 height 27
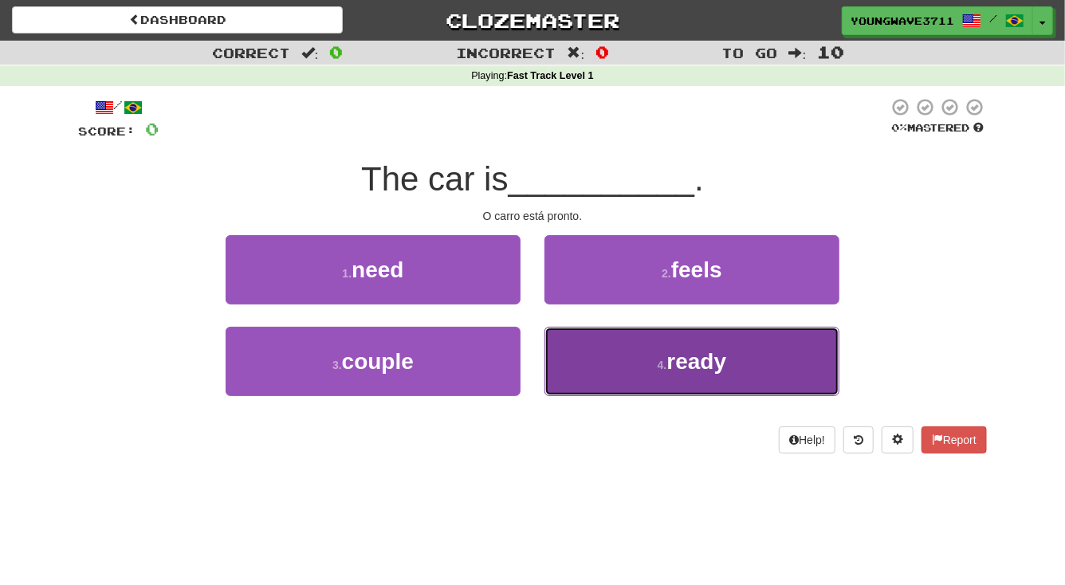
click at [604, 367] on button "4 . ready" at bounding box center [692, 361] width 295 height 69
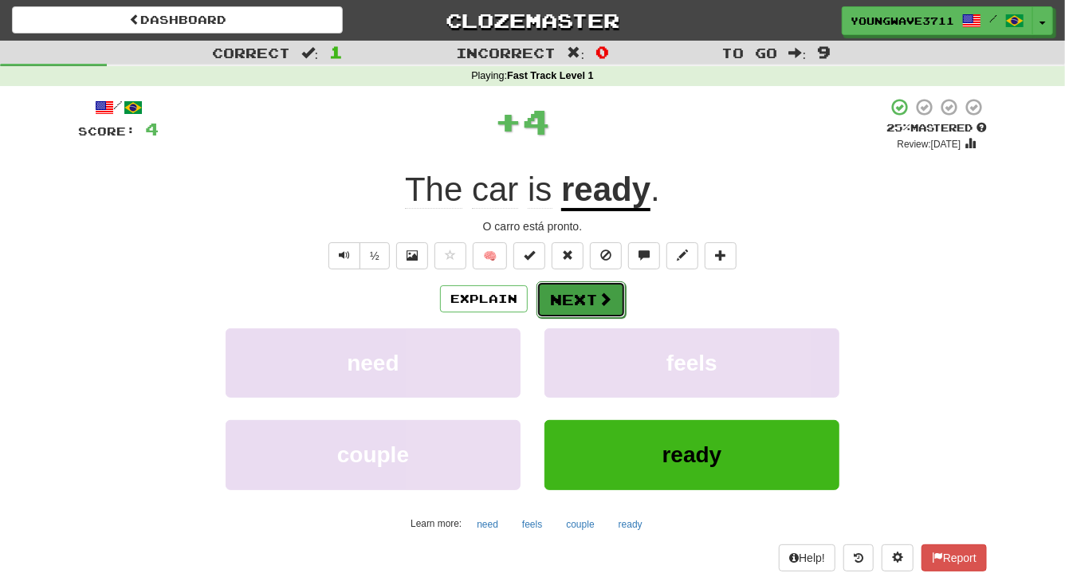
click at [575, 300] on button "Next" at bounding box center [581, 299] width 89 height 37
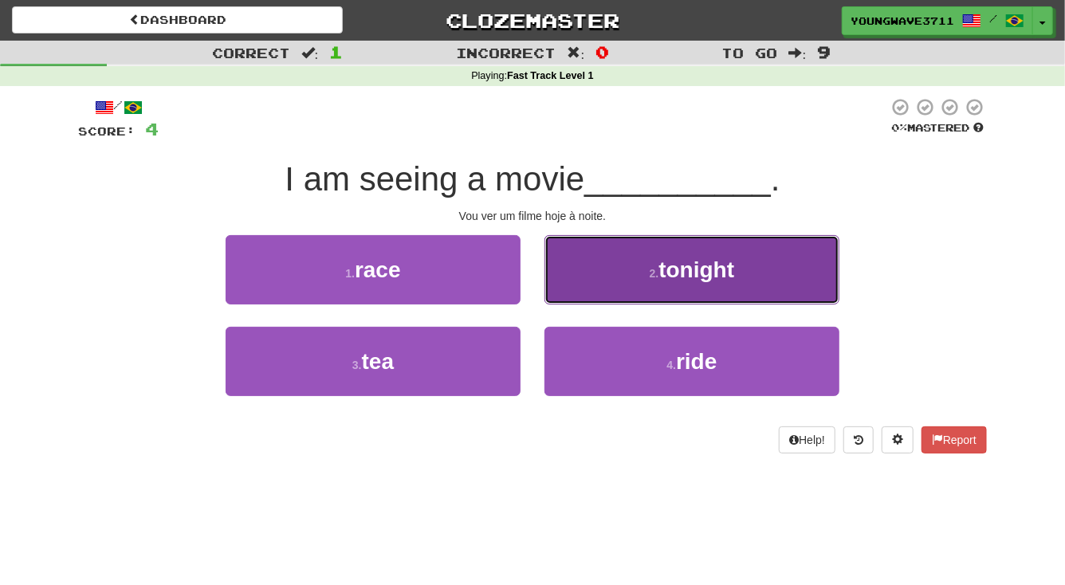
click at [609, 274] on button "2 . tonight" at bounding box center [692, 269] width 295 height 69
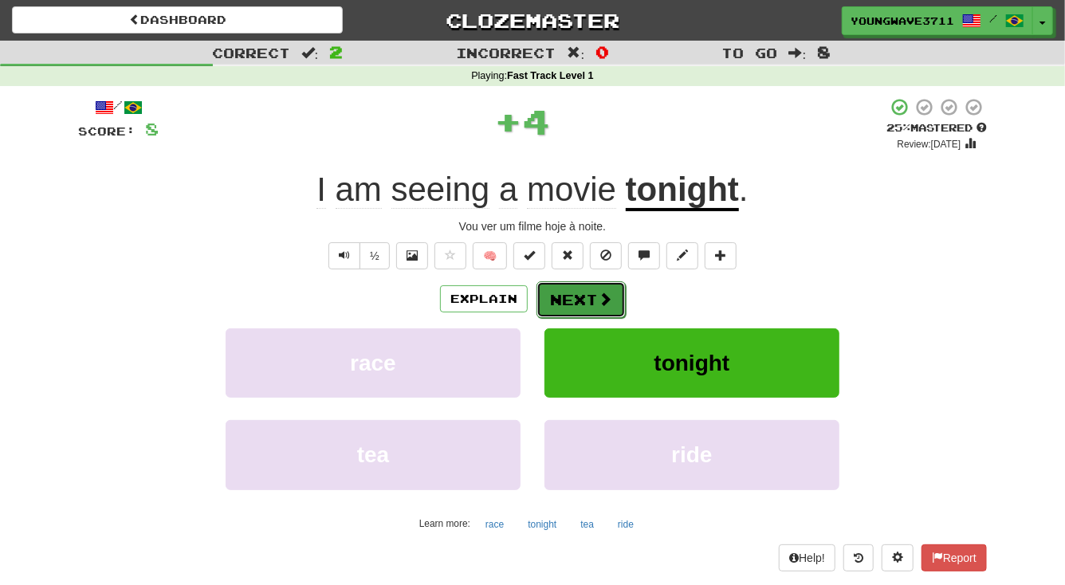
click at [570, 300] on button "Next" at bounding box center [581, 299] width 89 height 37
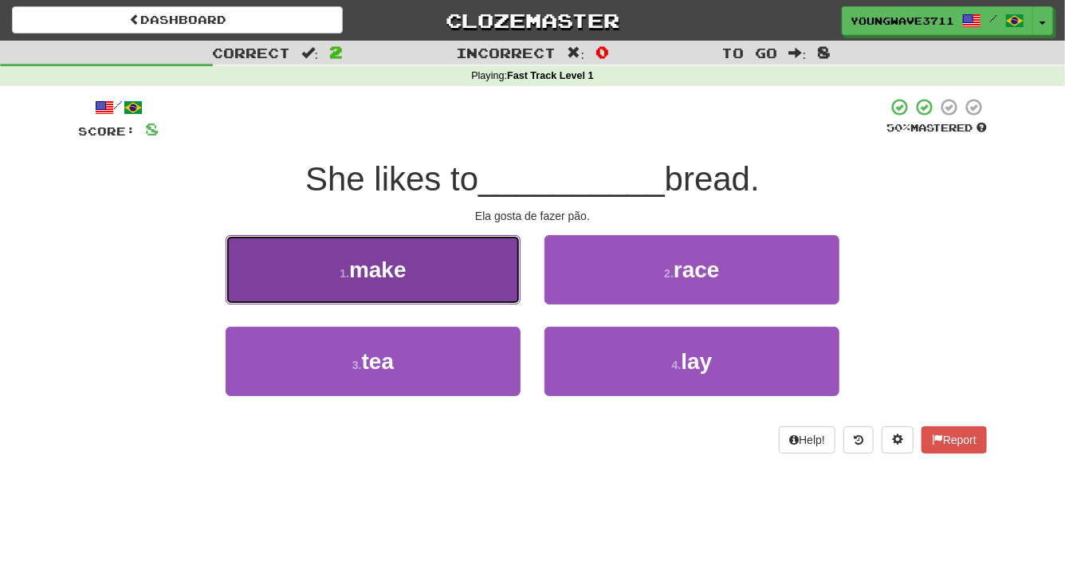
click at [450, 268] on button "1 . make" at bounding box center [373, 269] width 295 height 69
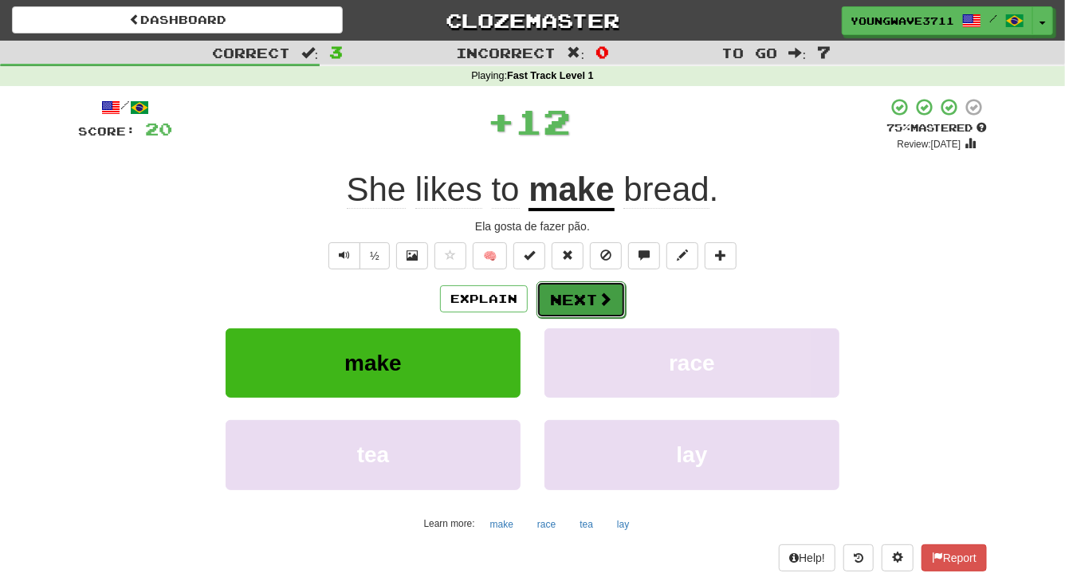
click at [581, 299] on button "Next" at bounding box center [581, 299] width 89 height 37
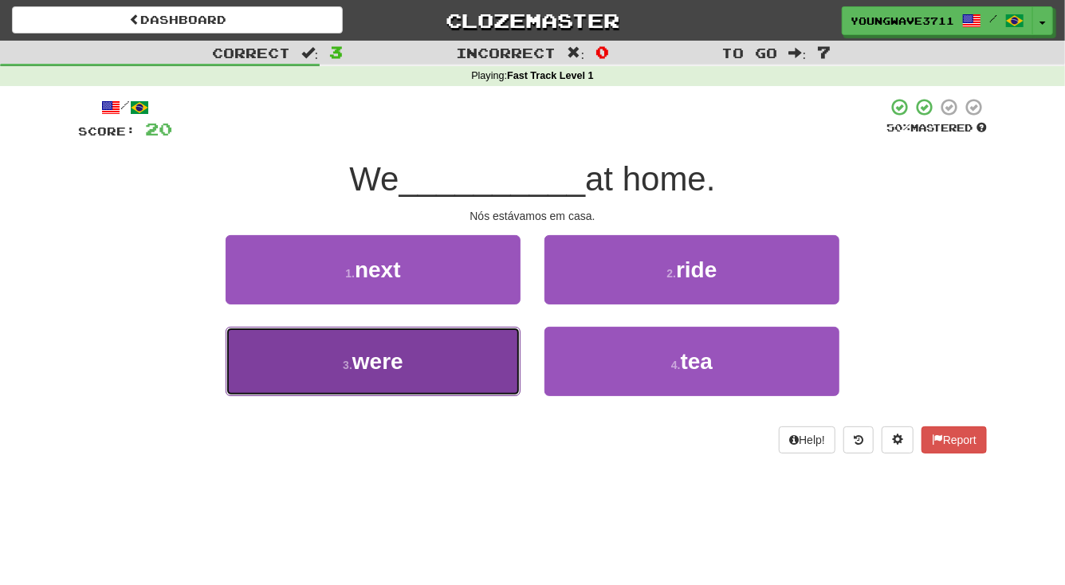
click at [418, 359] on button "3 . were" at bounding box center [373, 361] width 295 height 69
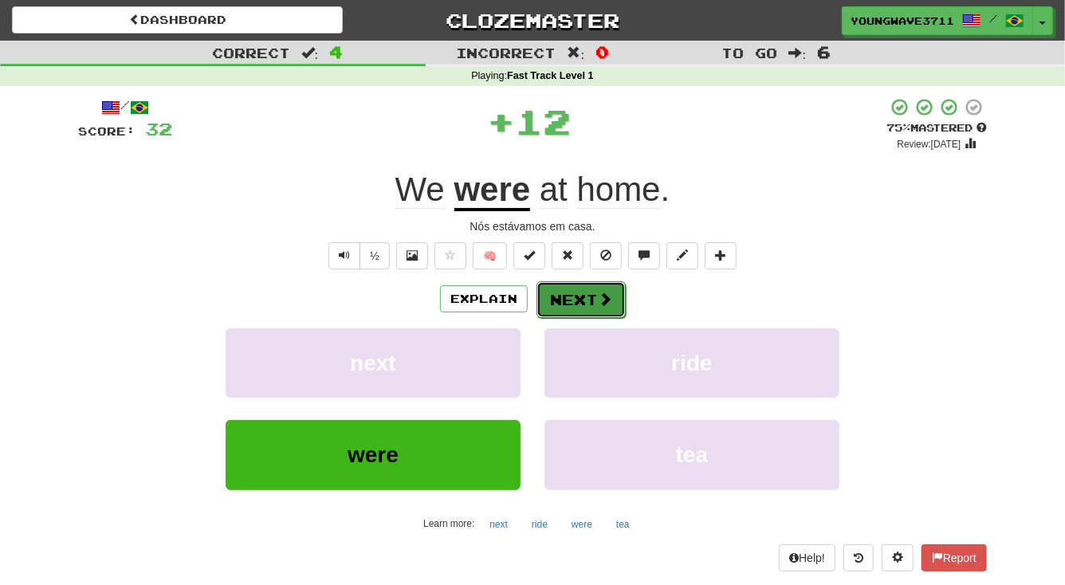
click at [582, 300] on button "Next" at bounding box center [581, 299] width 89 height 37
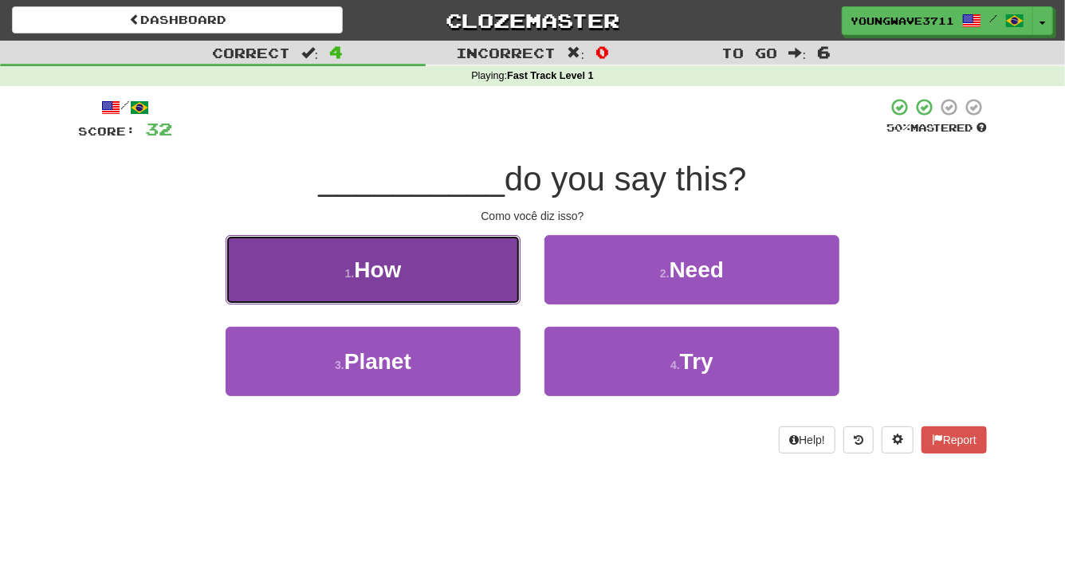
click at [431, 281] on button "1 . How" at bounding box center [373, 269] width 295 height 69
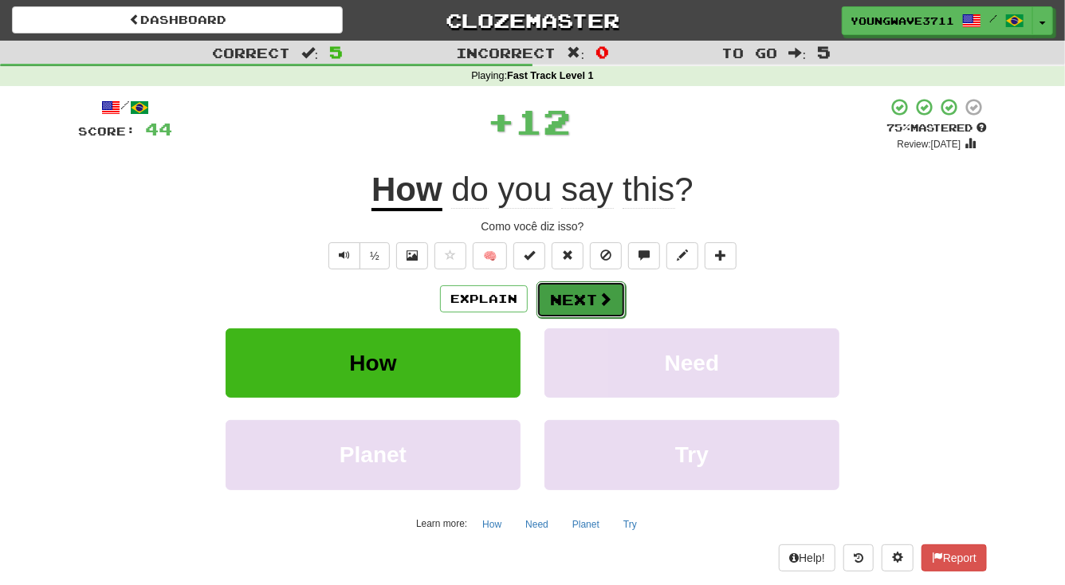
click at [565, 293] on button "Next" at bounding box center [581, 299] width 89 height 37
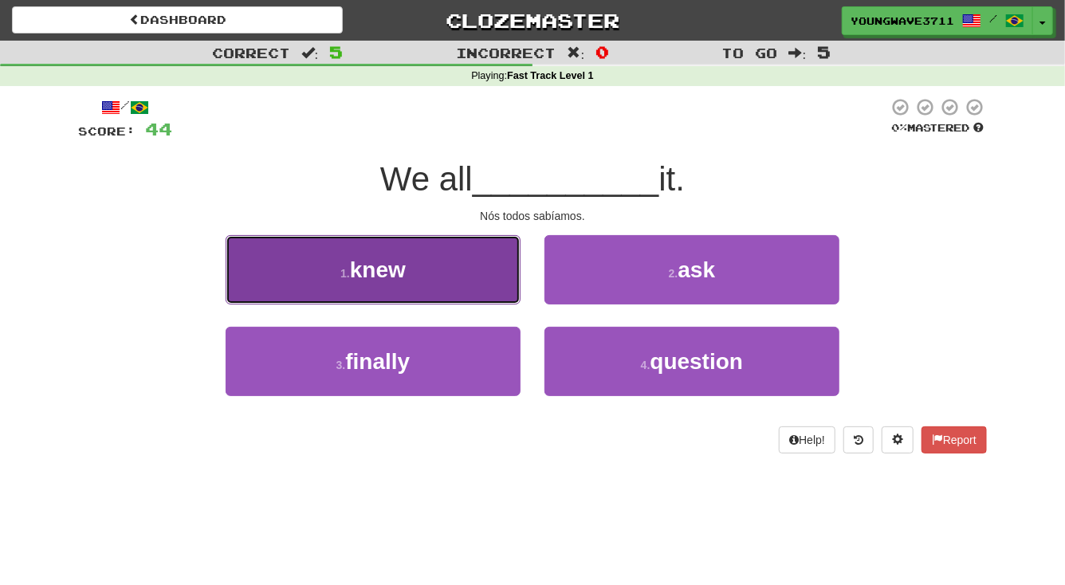
click at [452, 270] on button "1 . knew" at bounding box center [373, 269] width 295 height 69
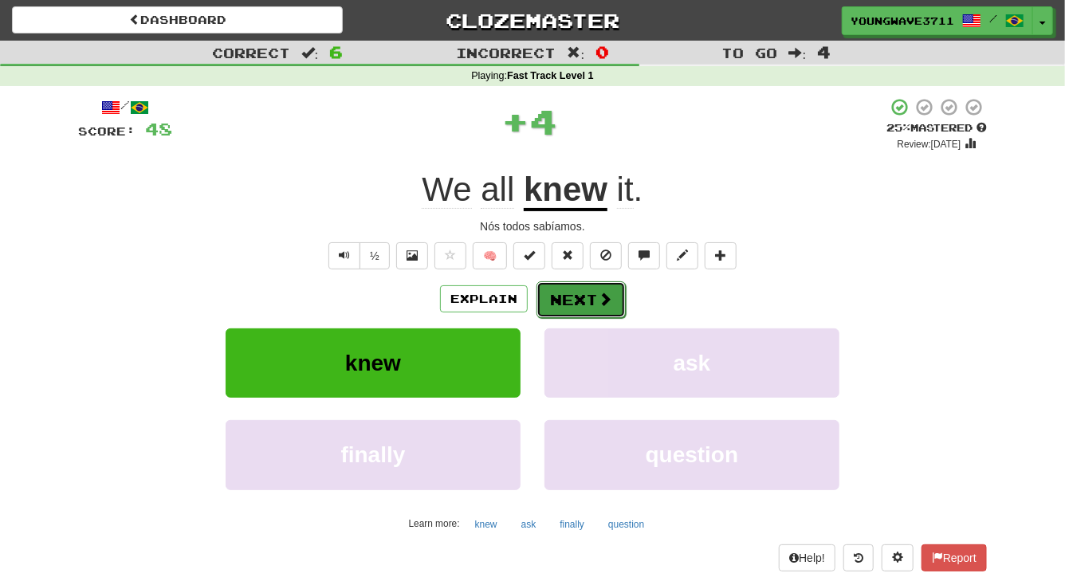
click at [564, 295] on button "Next" at bounding box center [581, 299] width 89 height 37
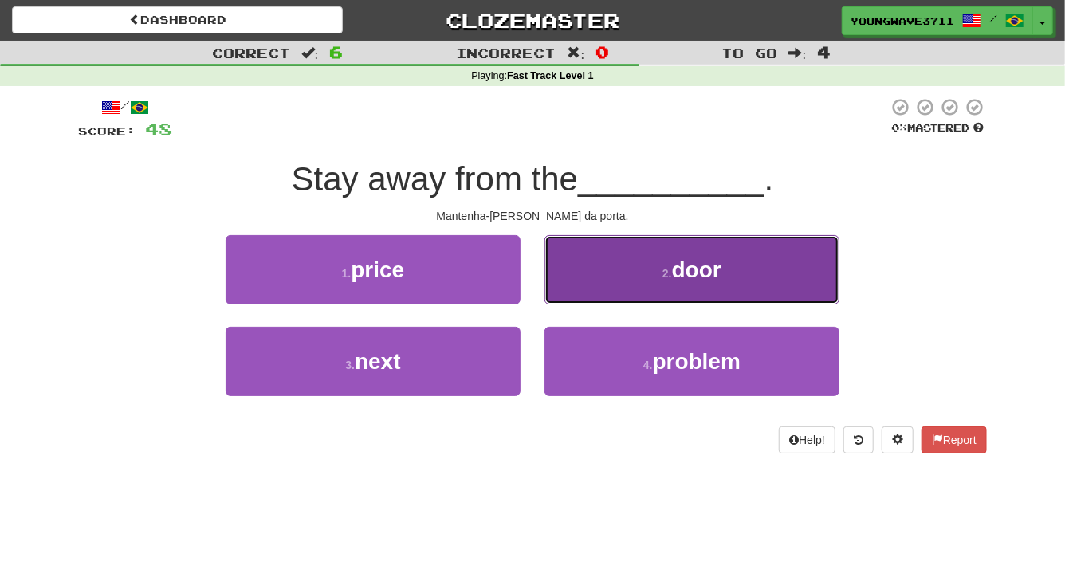
click at [600, 282] on button "2 . door" at bounding box center [692, 269] width 295 height 69
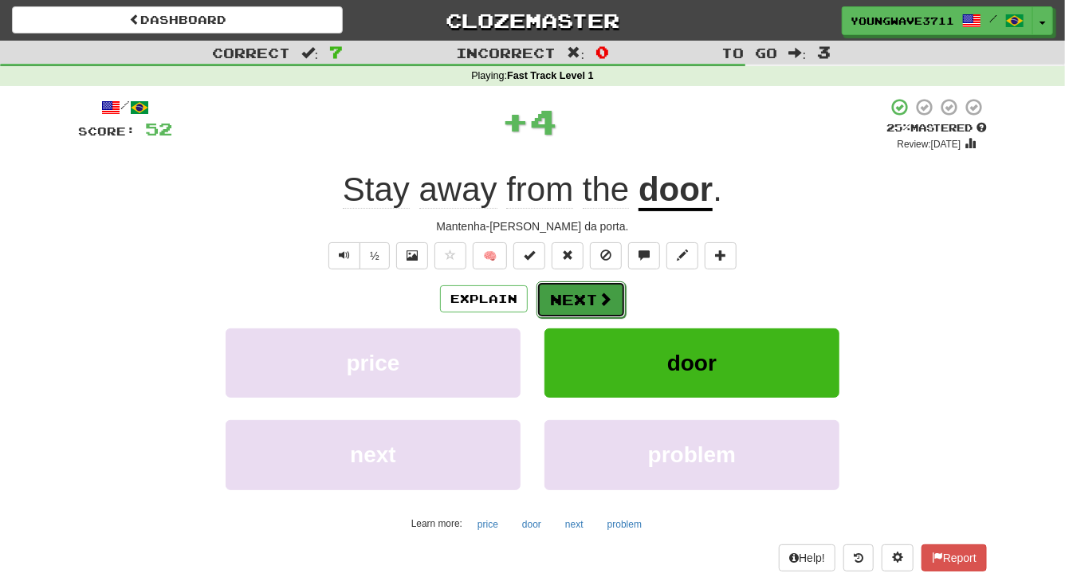
click at [577, 298] on button "Next" at bounding box center [581, 299] width 89 height 37
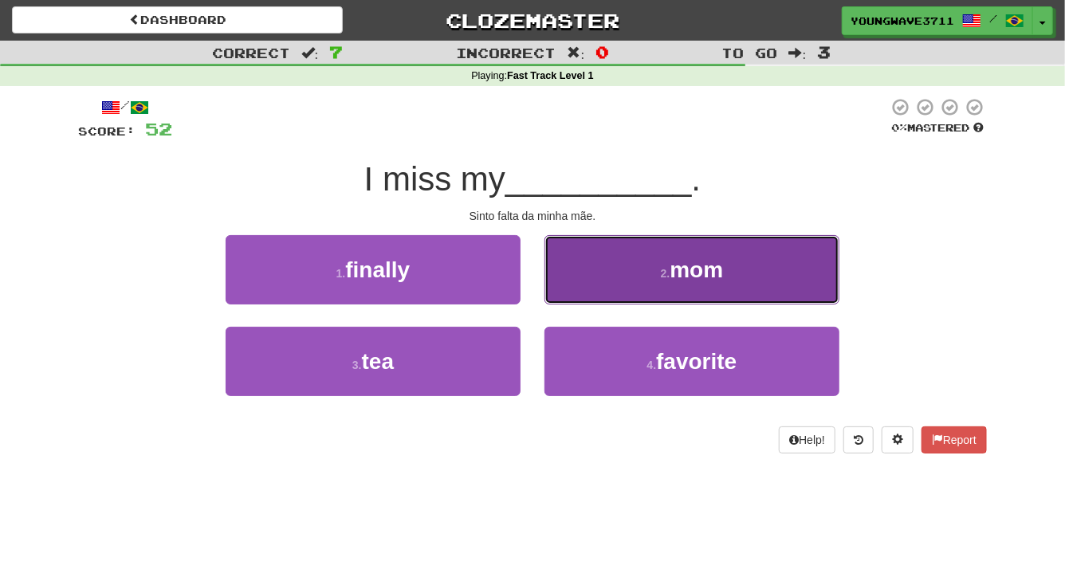
click at [598, 283] on button "2 . mom" at bounding box center [692, 269] width 295 height 69
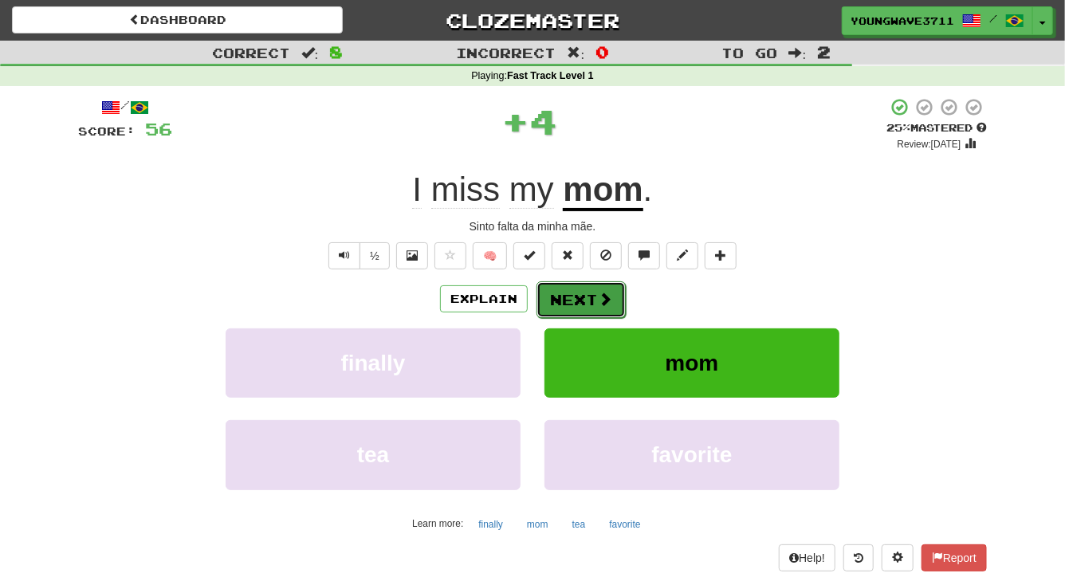
click at [573, 299] on button "Next" at bounding box center [581, 299] width 89 height 37
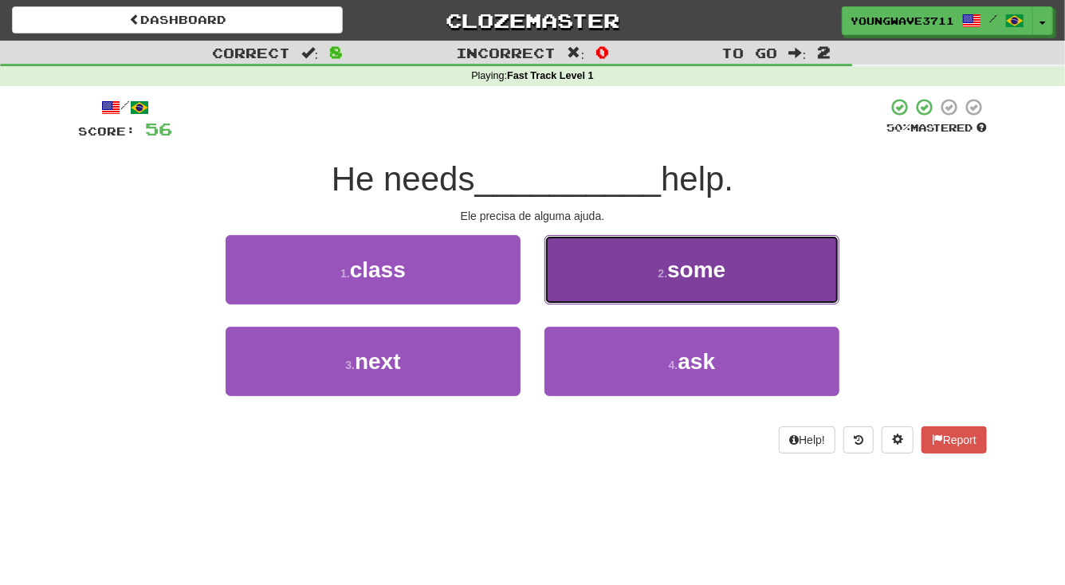
click at [627, 278] on button "2 . some" at bounding box center [692, 269] width 295 height 69
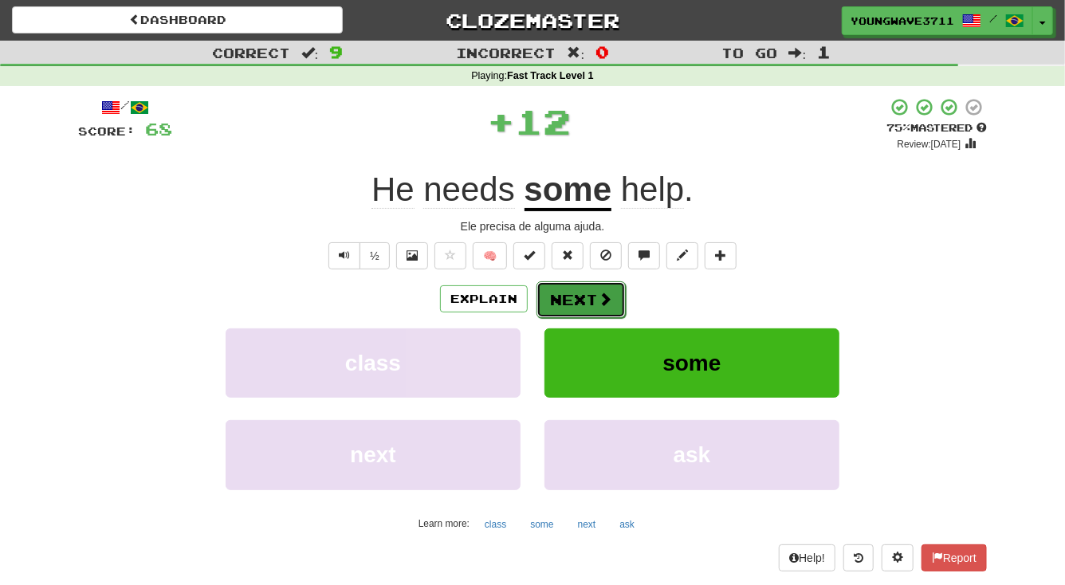
click at [582, 296] on button "Next" at bounding box center [581, 299] width 89 height 37
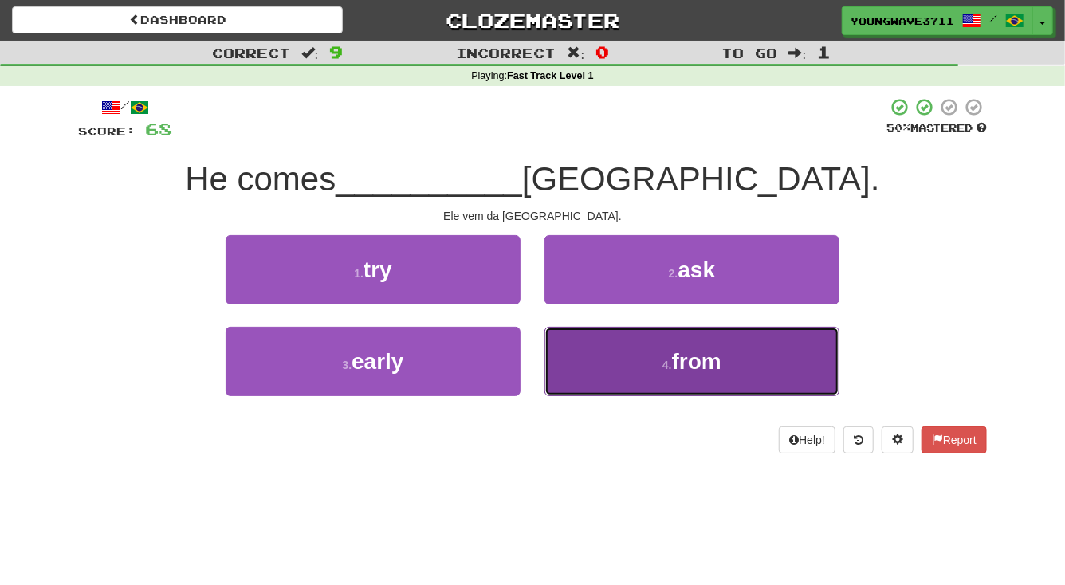
click at [590, 351] on button "4 . from" at bounding box center [692, 361] width 295 height 69
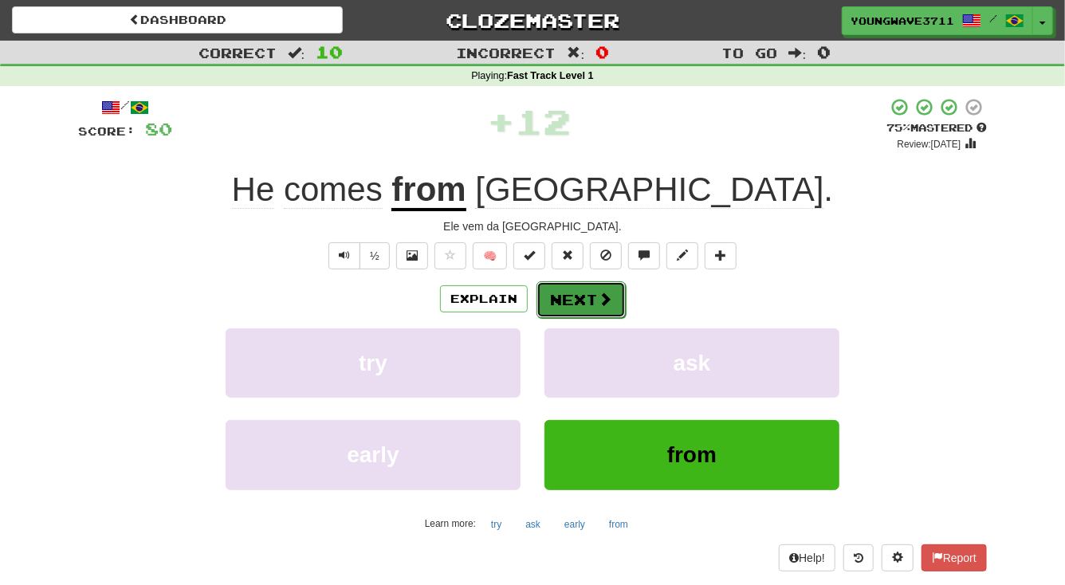
click at [573, 299] on button "Next" at bounding box center [581, 299] width 89 height 37
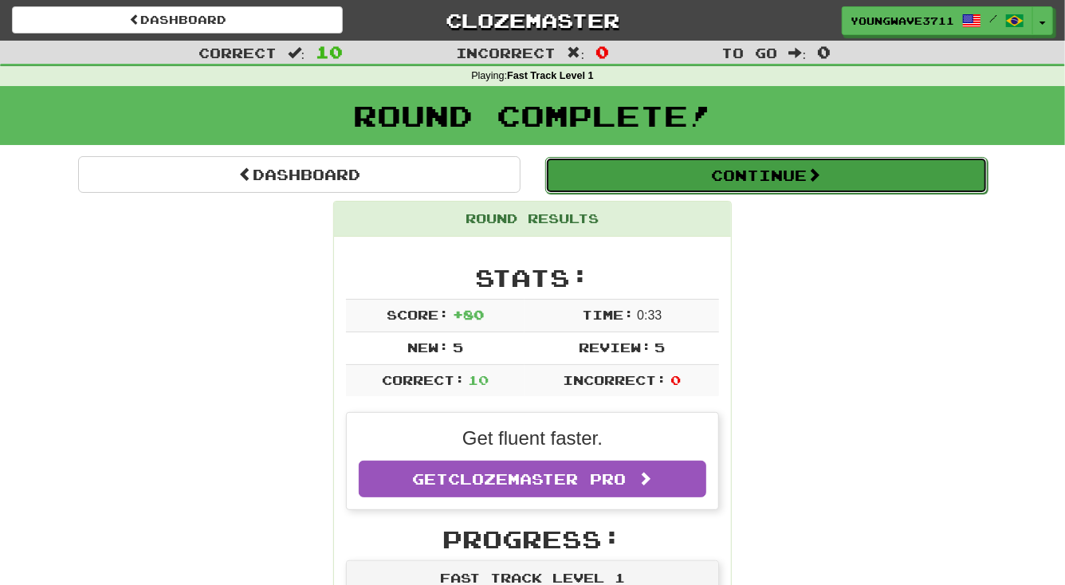
click at [746, 174] on button "Continue" at bounding box center [766, 175] width 443 height 37
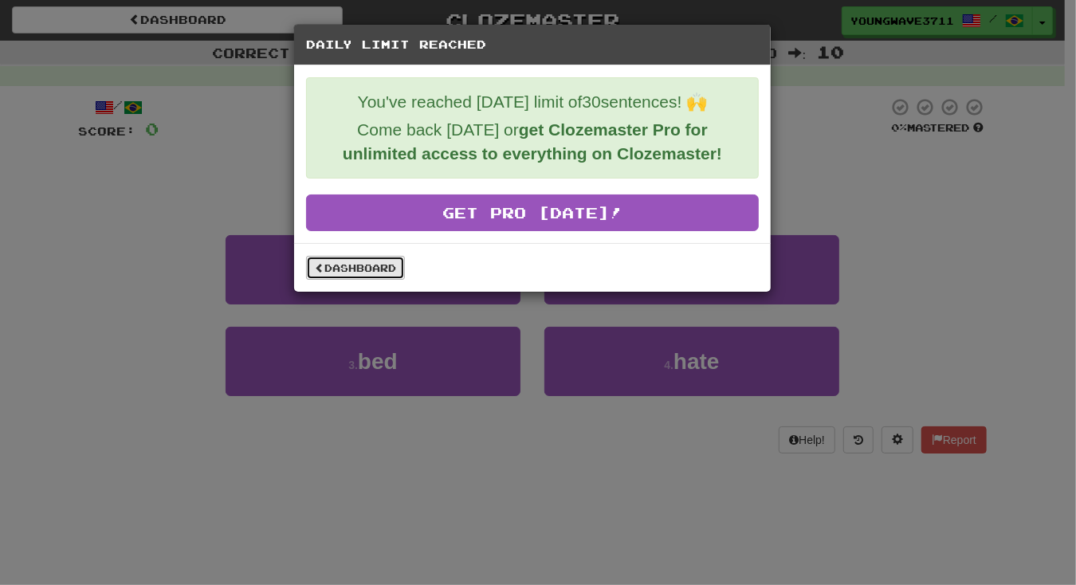
click at [366, 262] on link "Dashboard" at bounding box center [355, 268] width 99 height 24
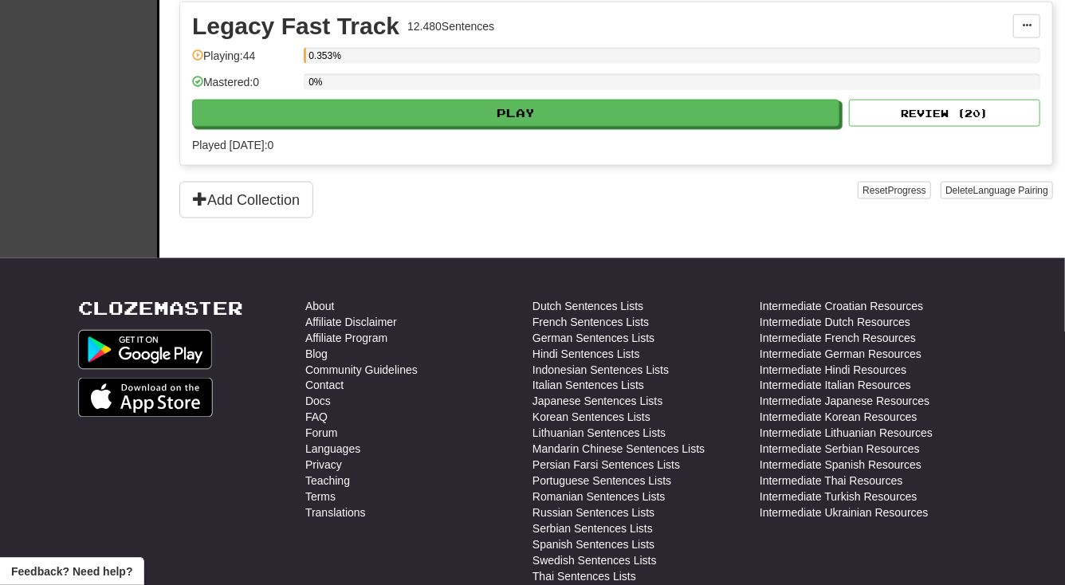
scroll to position [1159, 0]
